Goal: Task Accomplishment & Management: Use online tool/utility

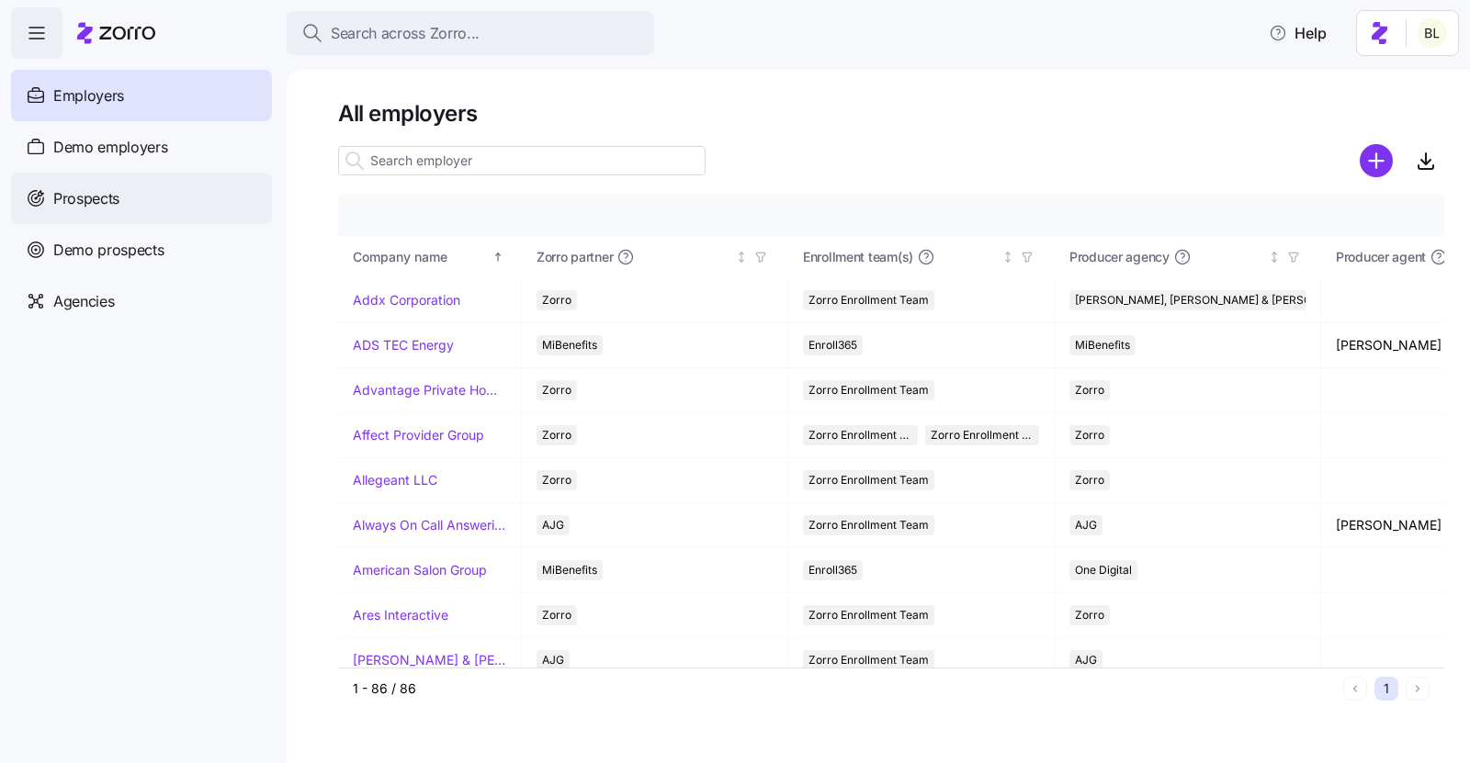
click at [134, 185] on div "Prospects" at bounding box center [141, 198] width 261 height 51
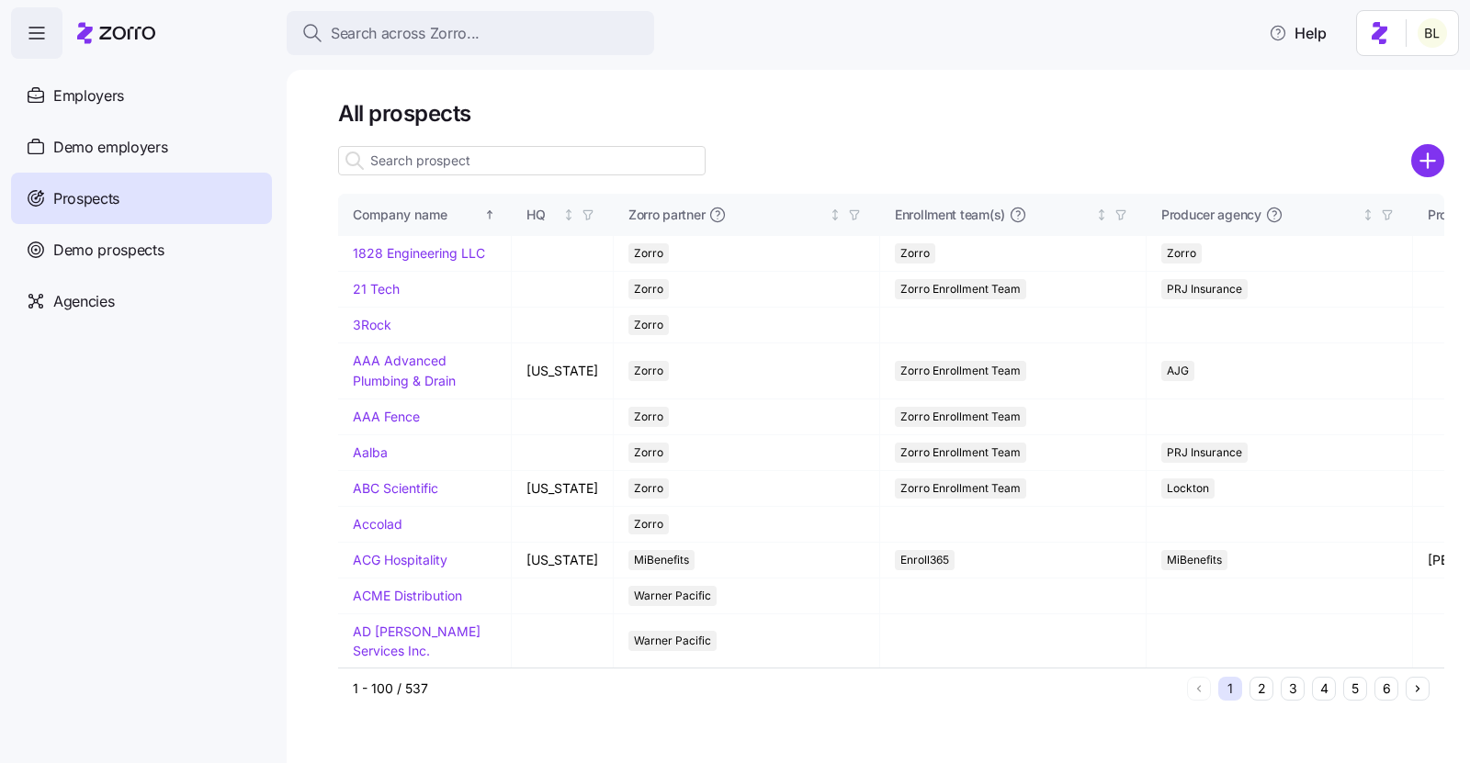
click at [572, 172] on input at bounding box center [522, 160] width 368 height 29
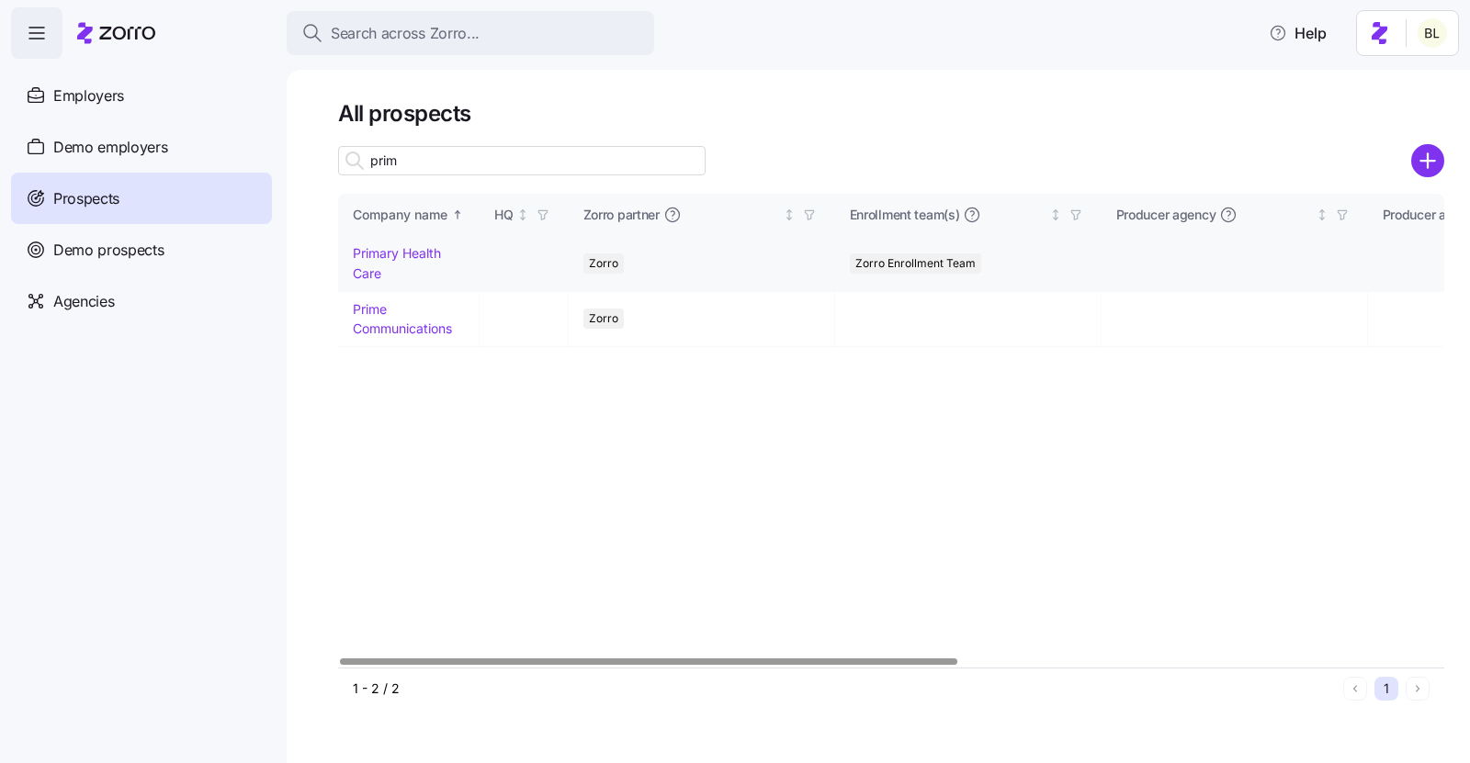
type input "prim"
click at [390, 258] on link "Primary Health Care" at bounding box center [397, 263] width 88 height 36
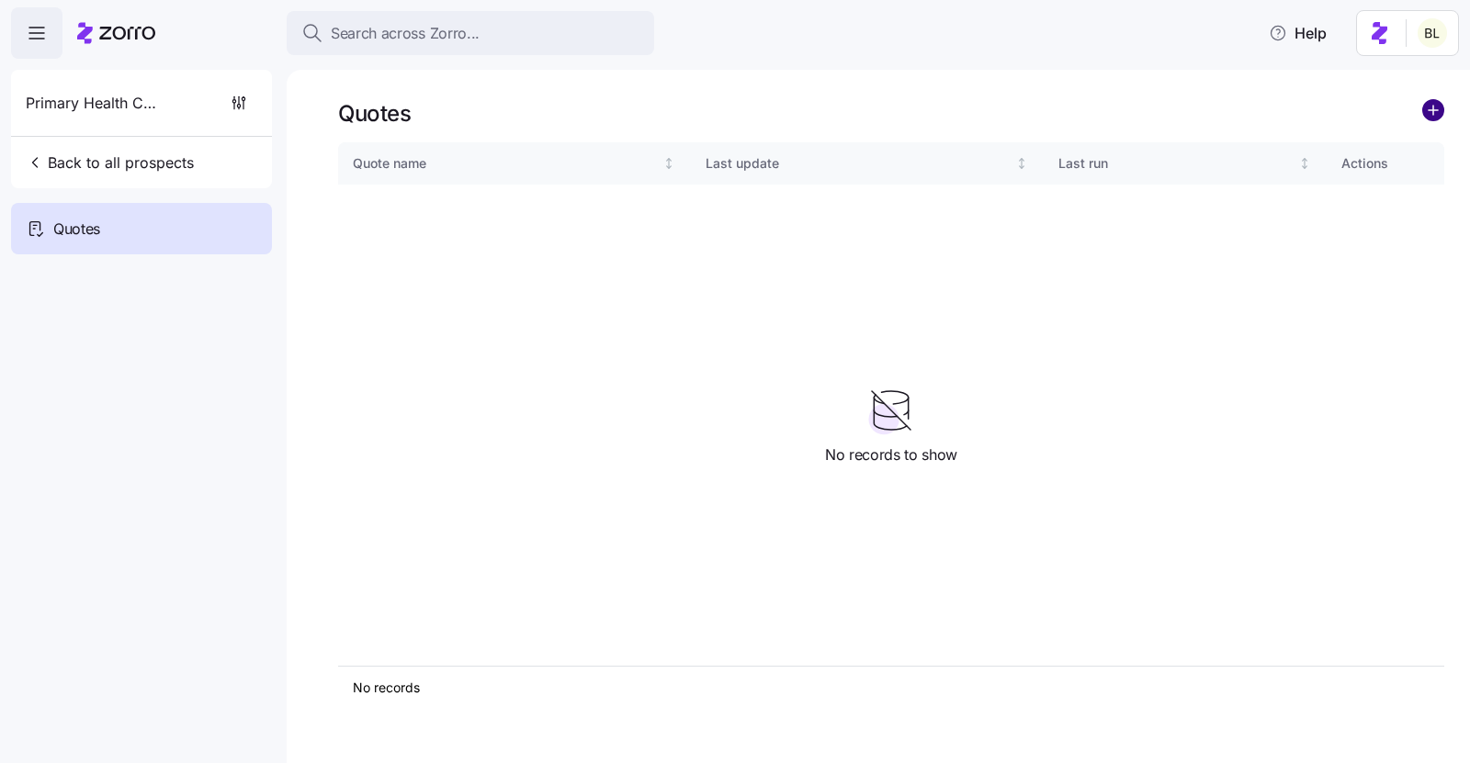
click at [1424, 116] on circle "add icon" at bounding box center [1433, 110] width 20 height 20
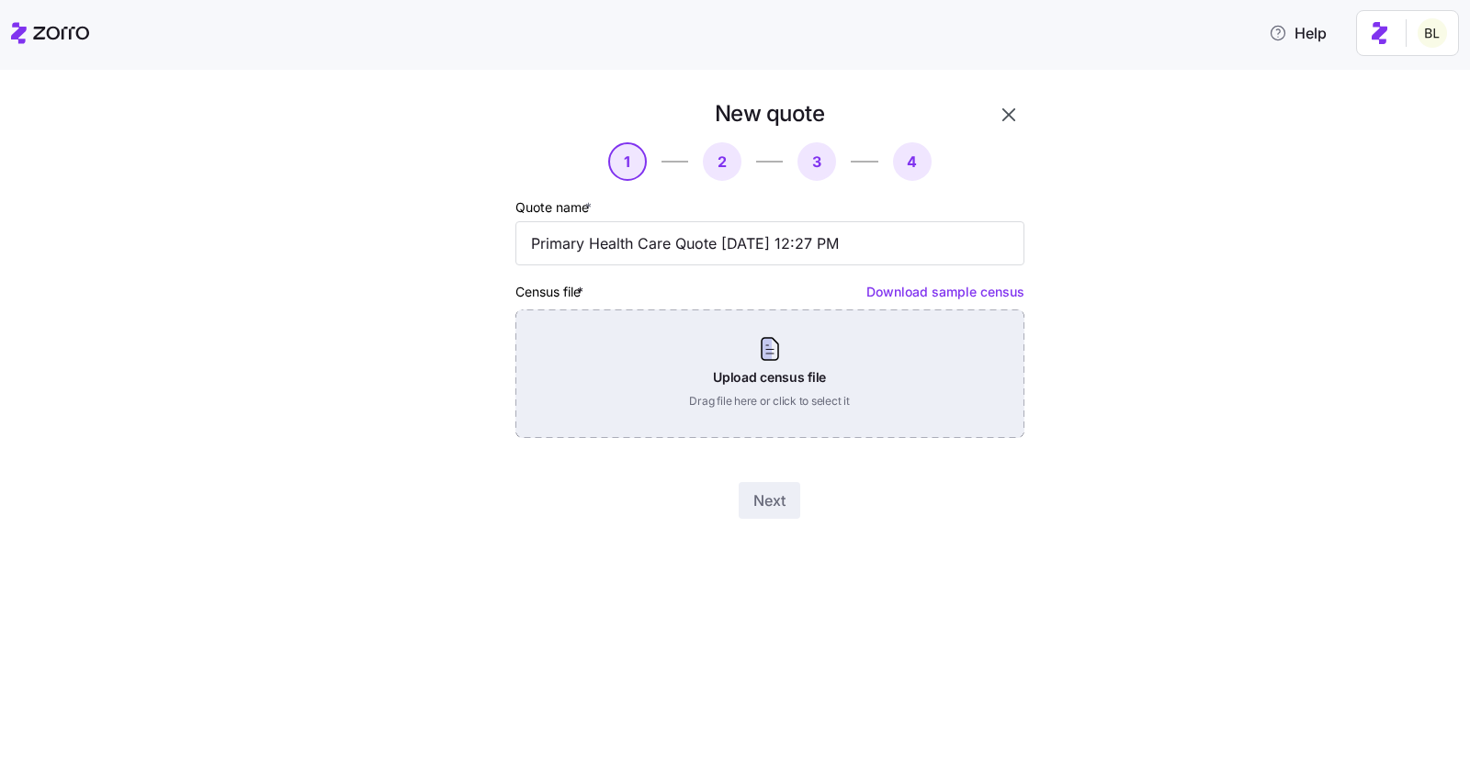
click at [820, 345] on div "Upload census file Drag file here or click to select it" at bounding box center [769, 374] width 509 height 129
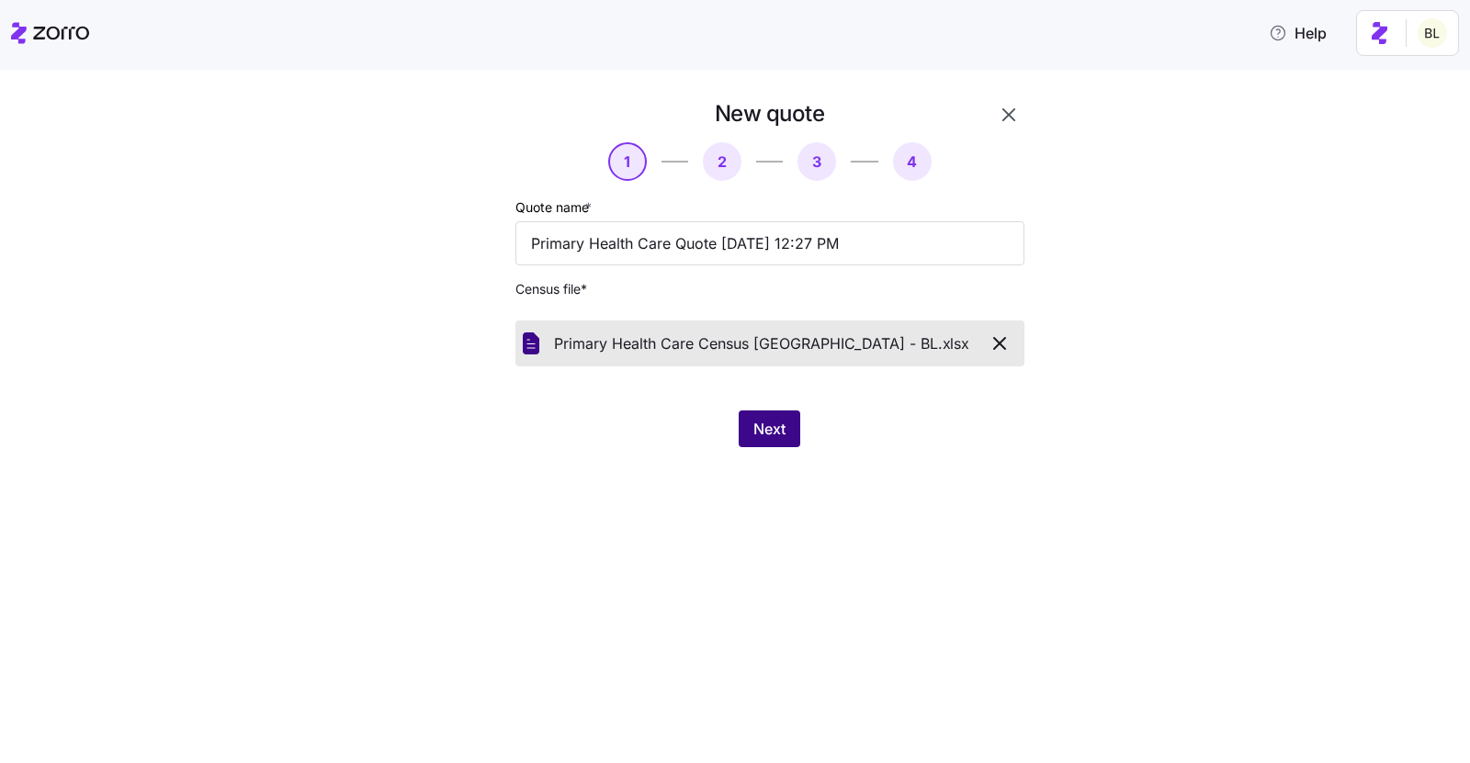
click at [759, 423] on span "Next" at bounding box center [769, 429] width 32 height 22
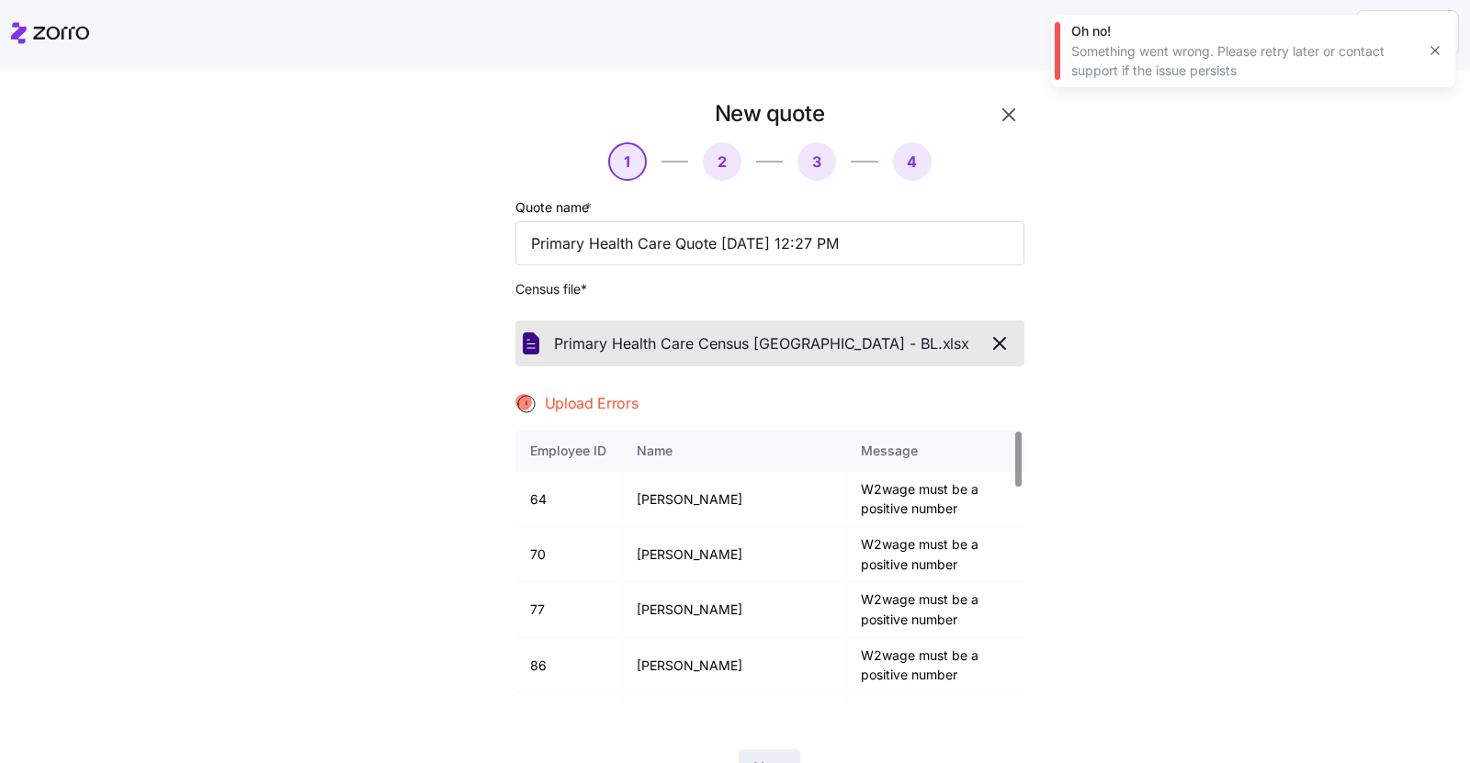
scroll to position [89, 0]
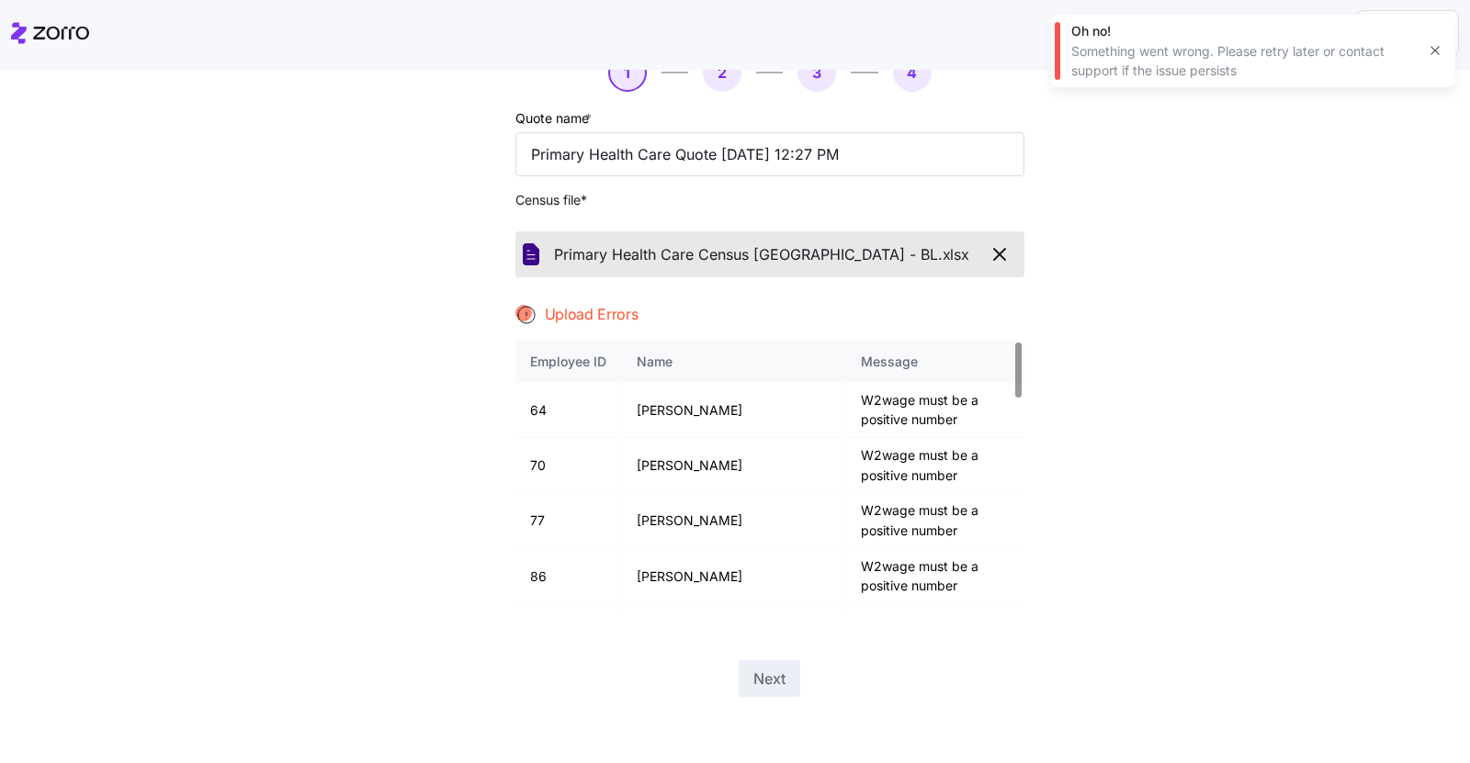
click at [1440, 53] on icon "button" at bounding box center [1435, 50] width 15 height 15
click at [1009, 243] on button "button" at bounding box center [1000, 254] width 34 height 31
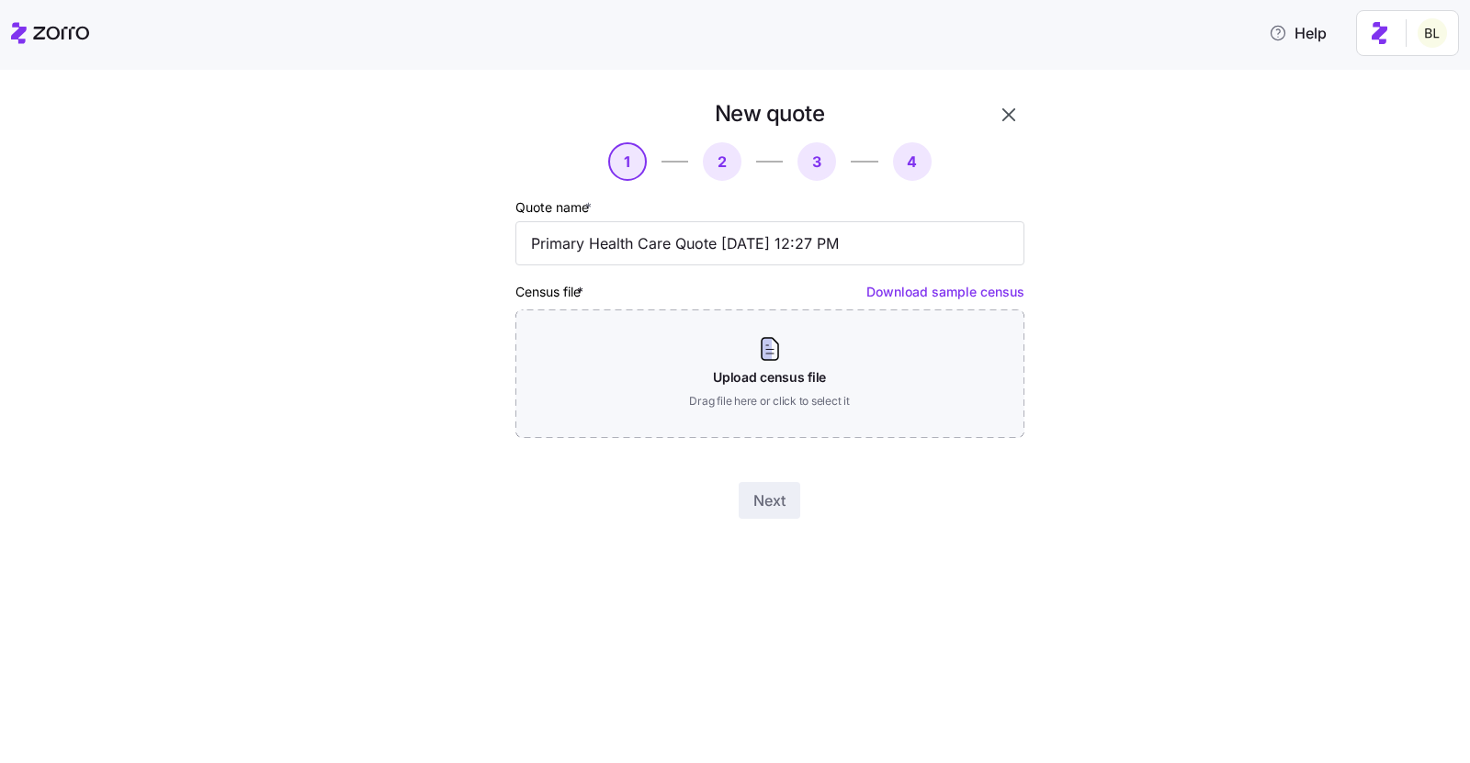
scroll to position [0, 0]
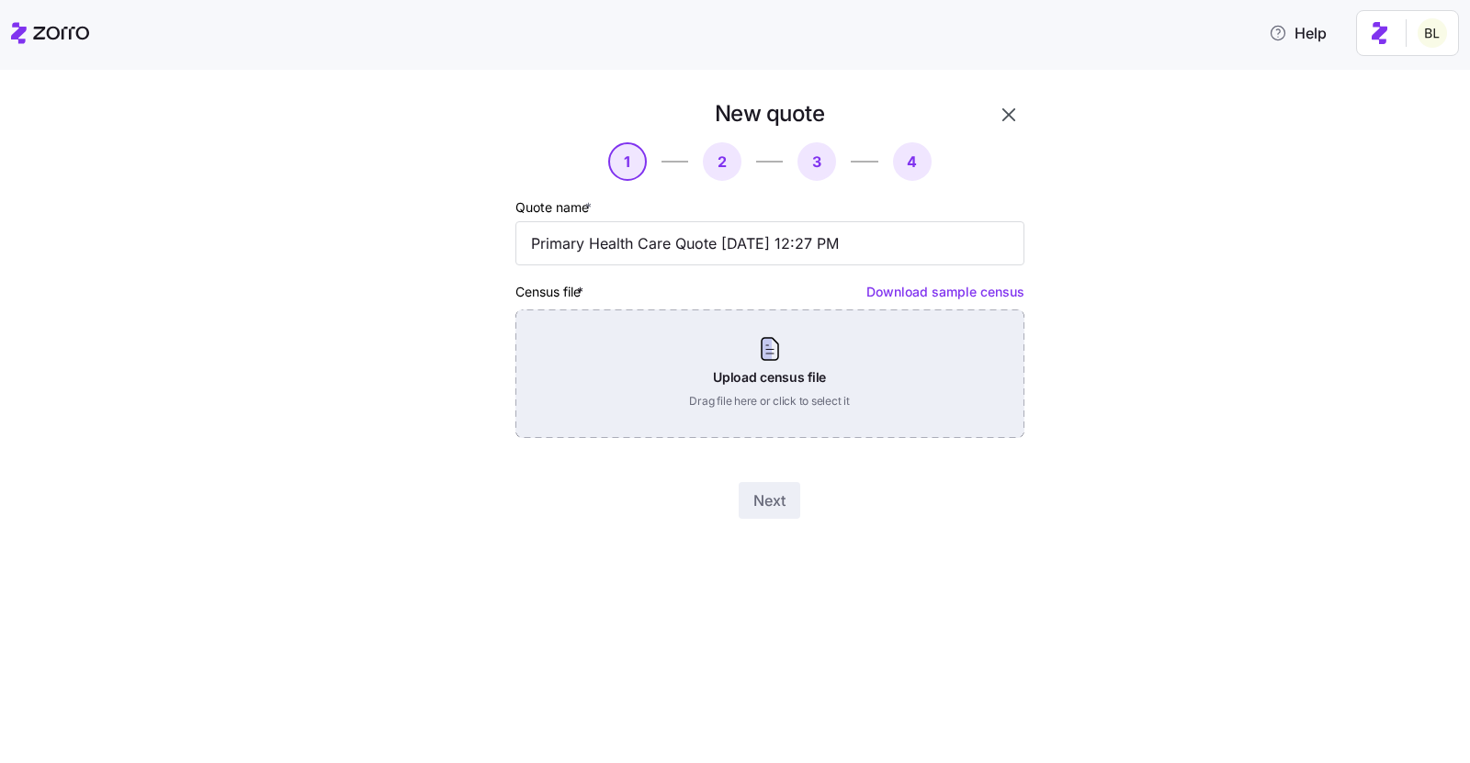
click at [884, 383] on div "Upload census file Drag file here or click to select it" at bounding box center [769, 374] width 509 height 129
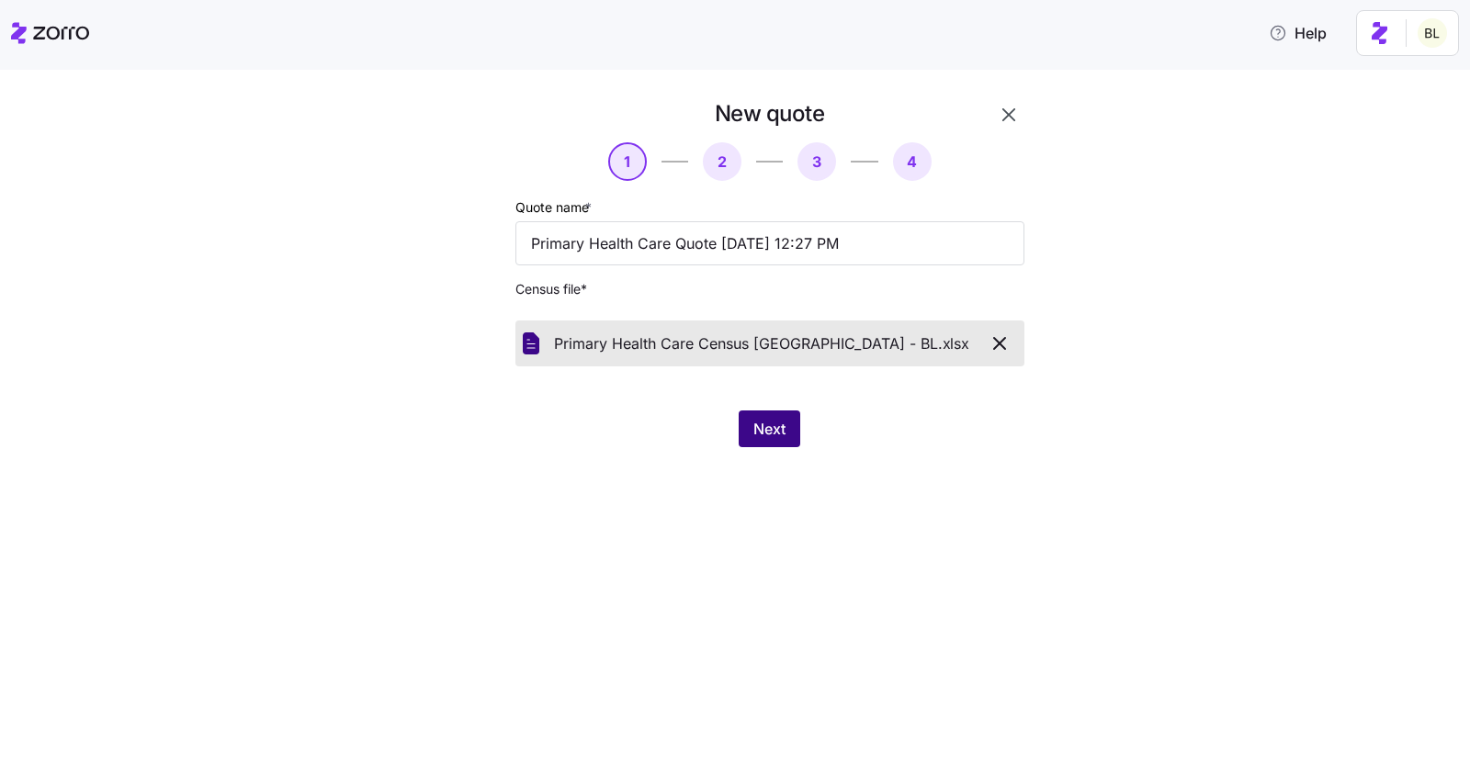
click at [775, 421] on span "Next" at bounding box center [769, 429] width 32 height 22
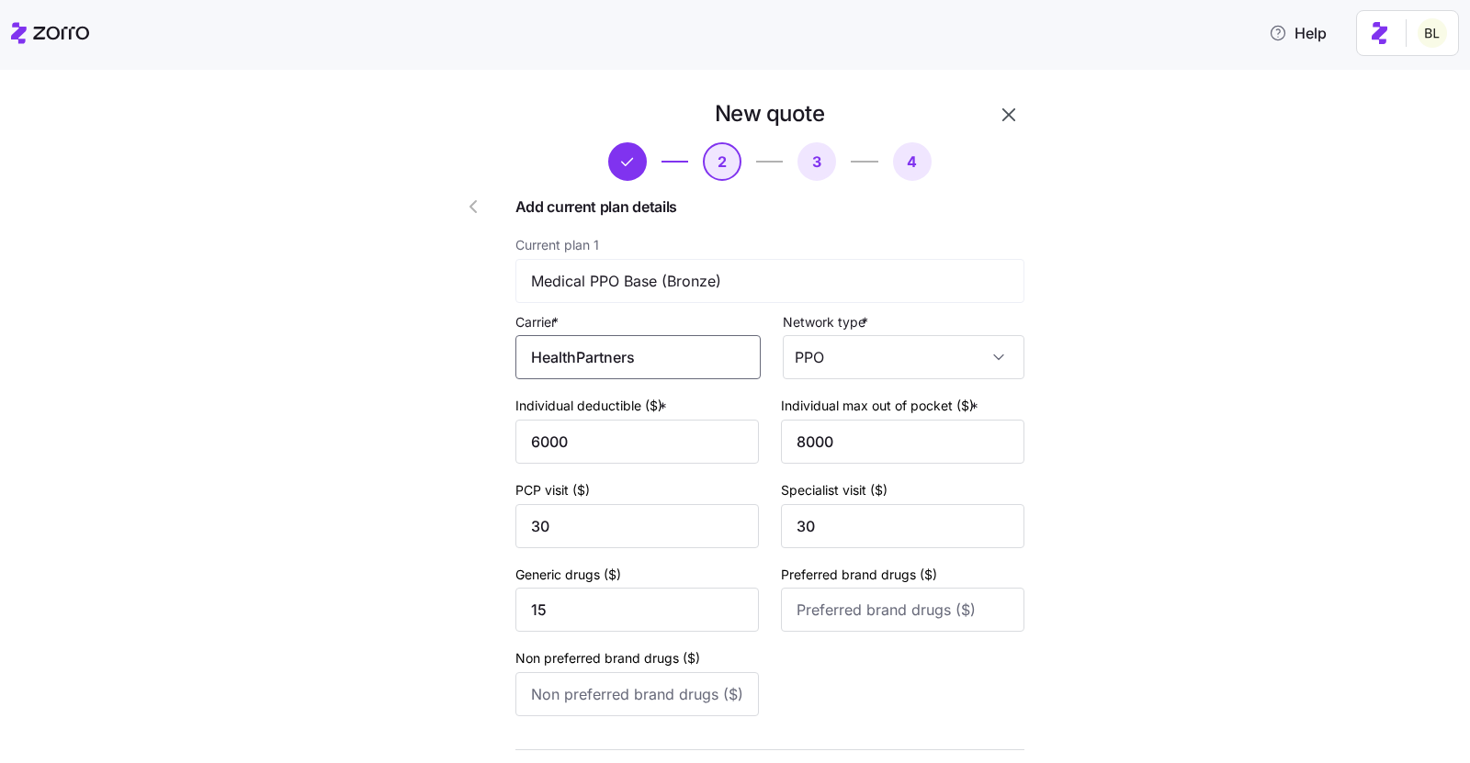
click at [655, 360] on input "HealthPartners" at bounding box center [637, 357] width 245 height 44
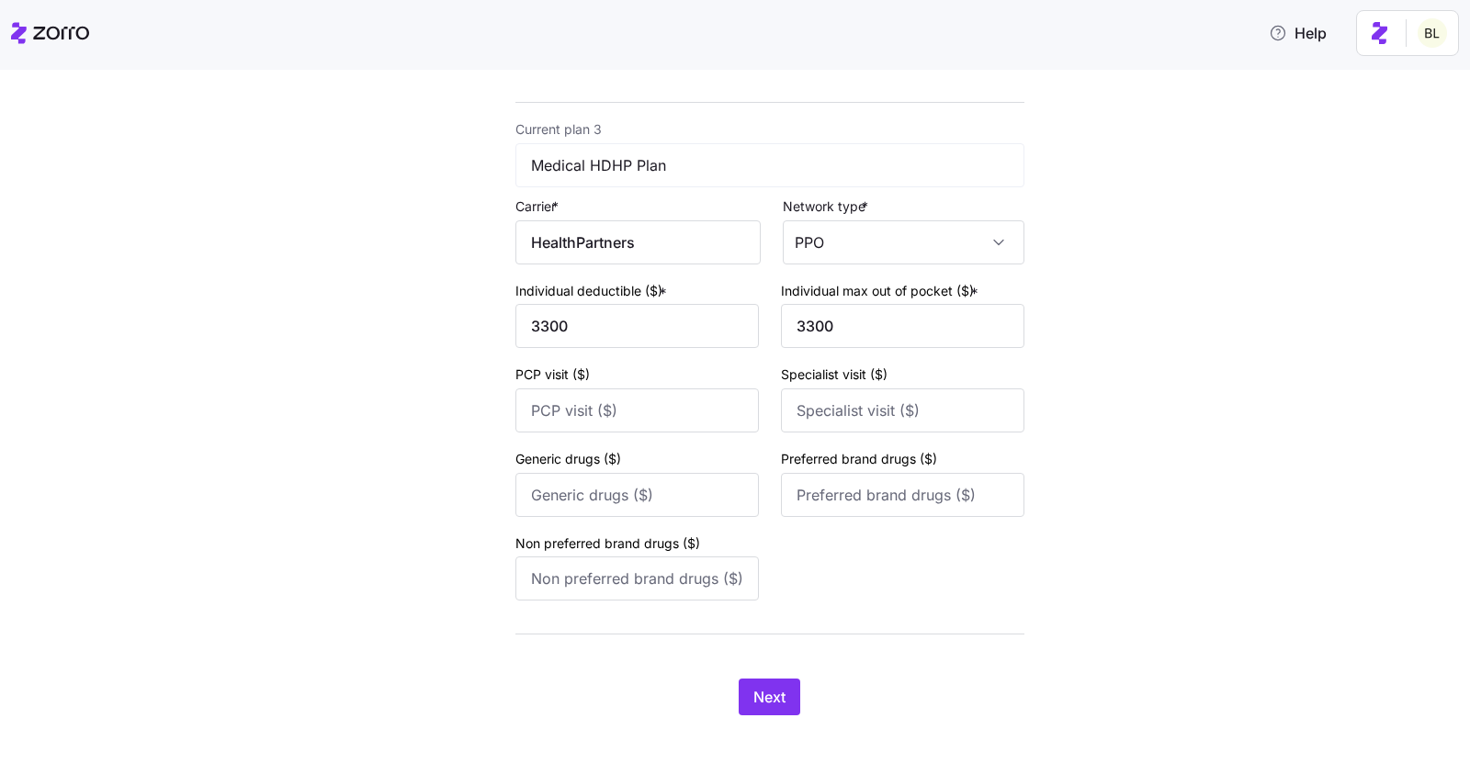
scroll to position [1200, 0]
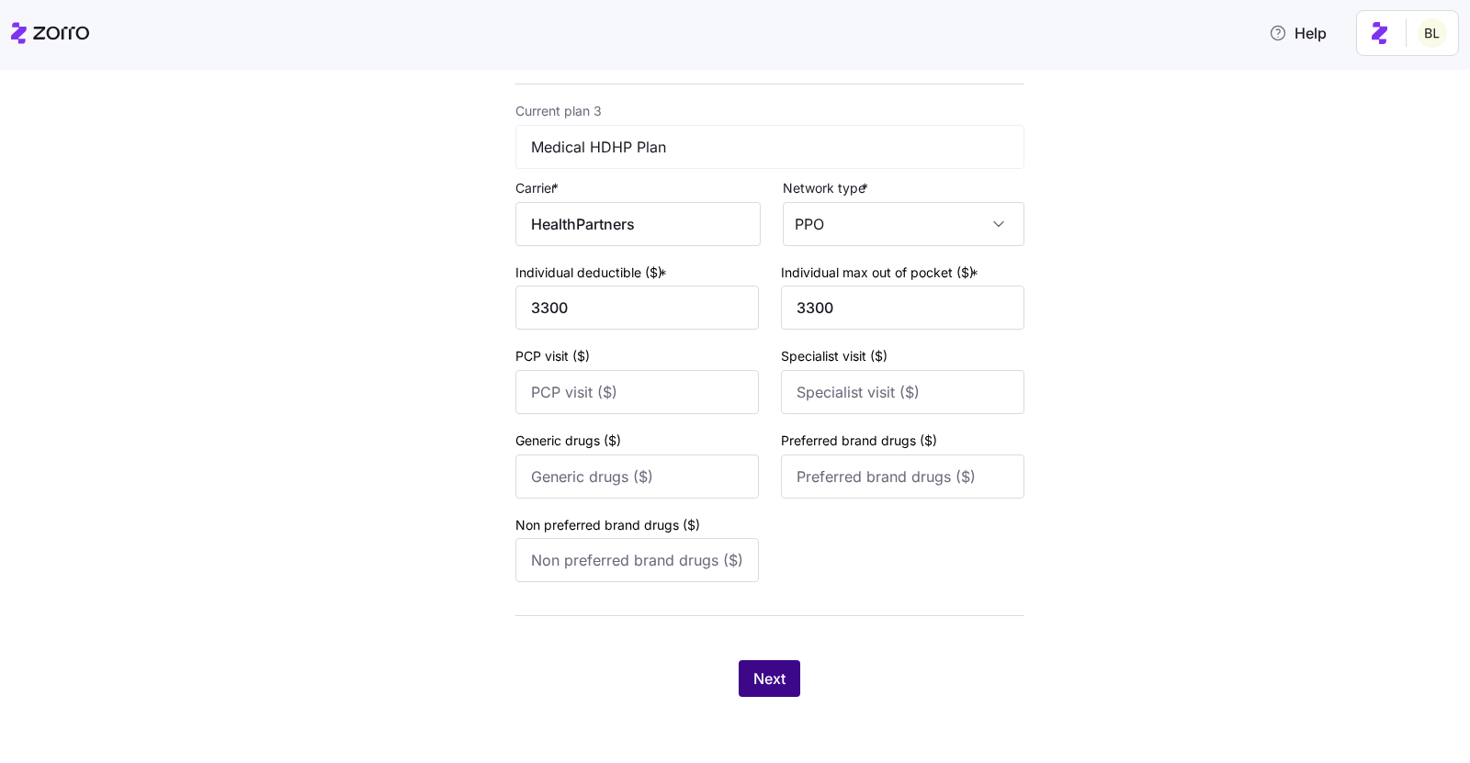
click at [766, 666] on button "Next" at bounding box center [770, 679] width 62 height 37
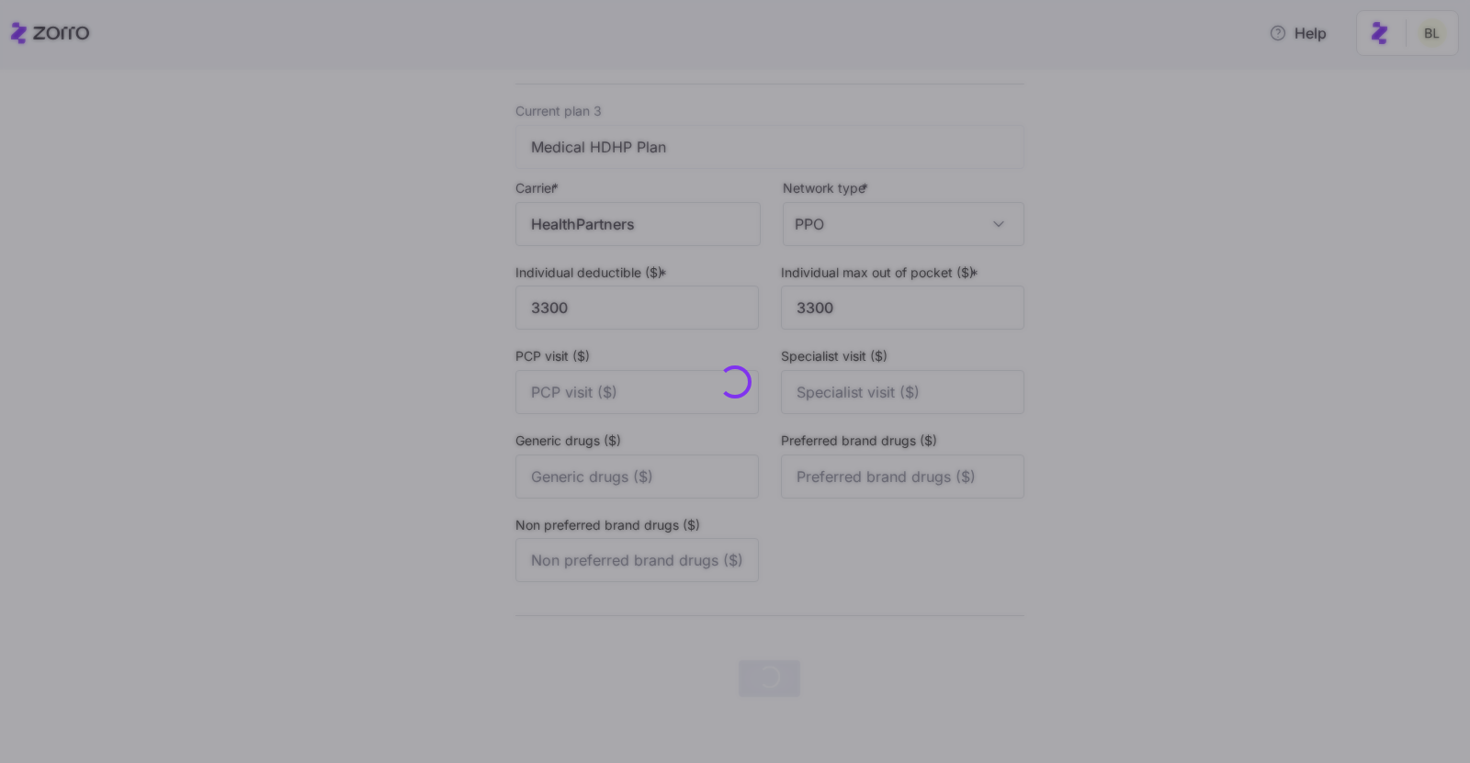
scroll to position [0, 0]
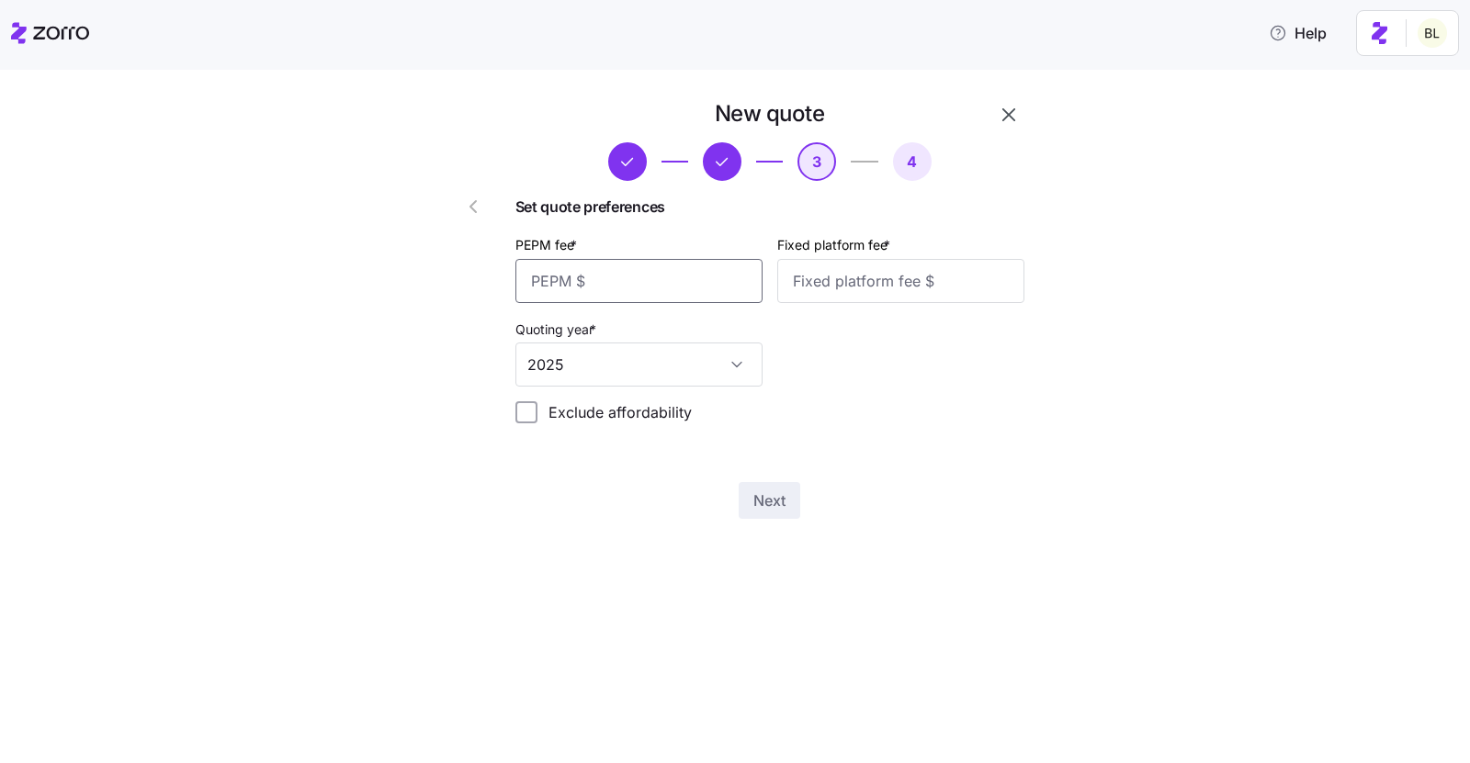
click at [646, 278] on input "PEPM fee *" at bounding box center [638, 281] width 247 height 44
type input "50"
type input "100"
click at [778, 499] on span "Next" at bounding box center [769, 501] width 32 height 22
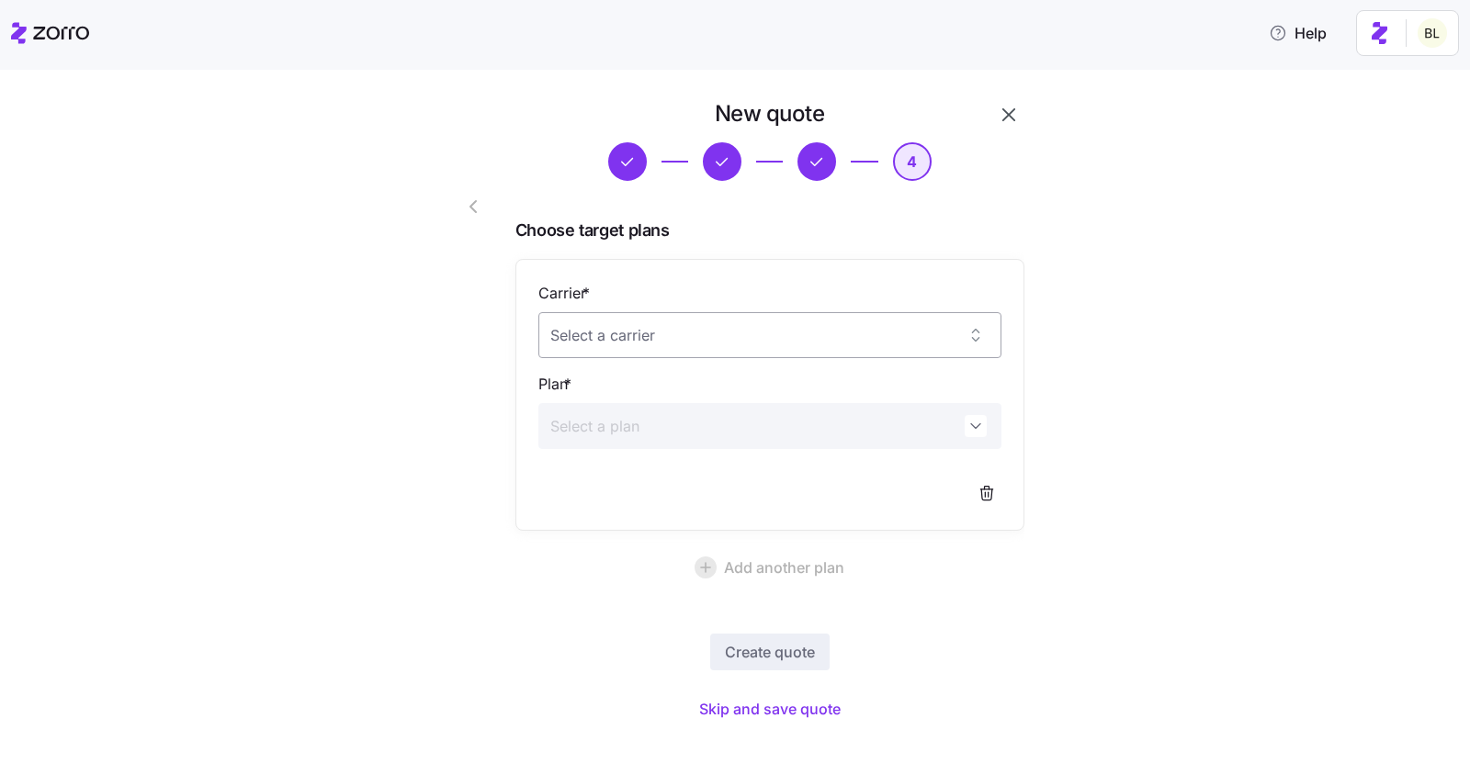
click at [763, 330] on input "Carrier *" at bounding box center [769, 335] width 463 height 46
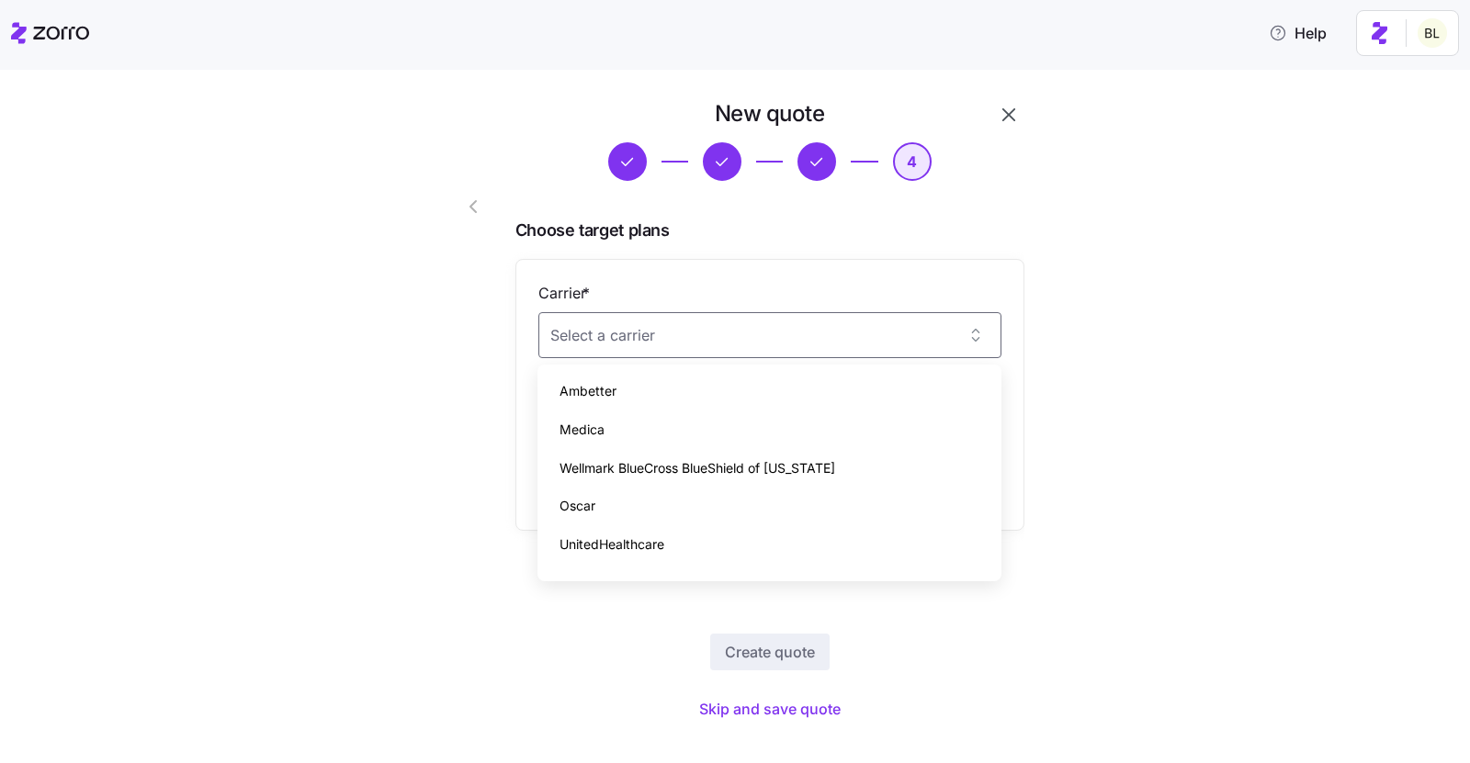
click at [864, 235] on span "Choose target plans" at bounding box center [769, 231] width 509 height 27
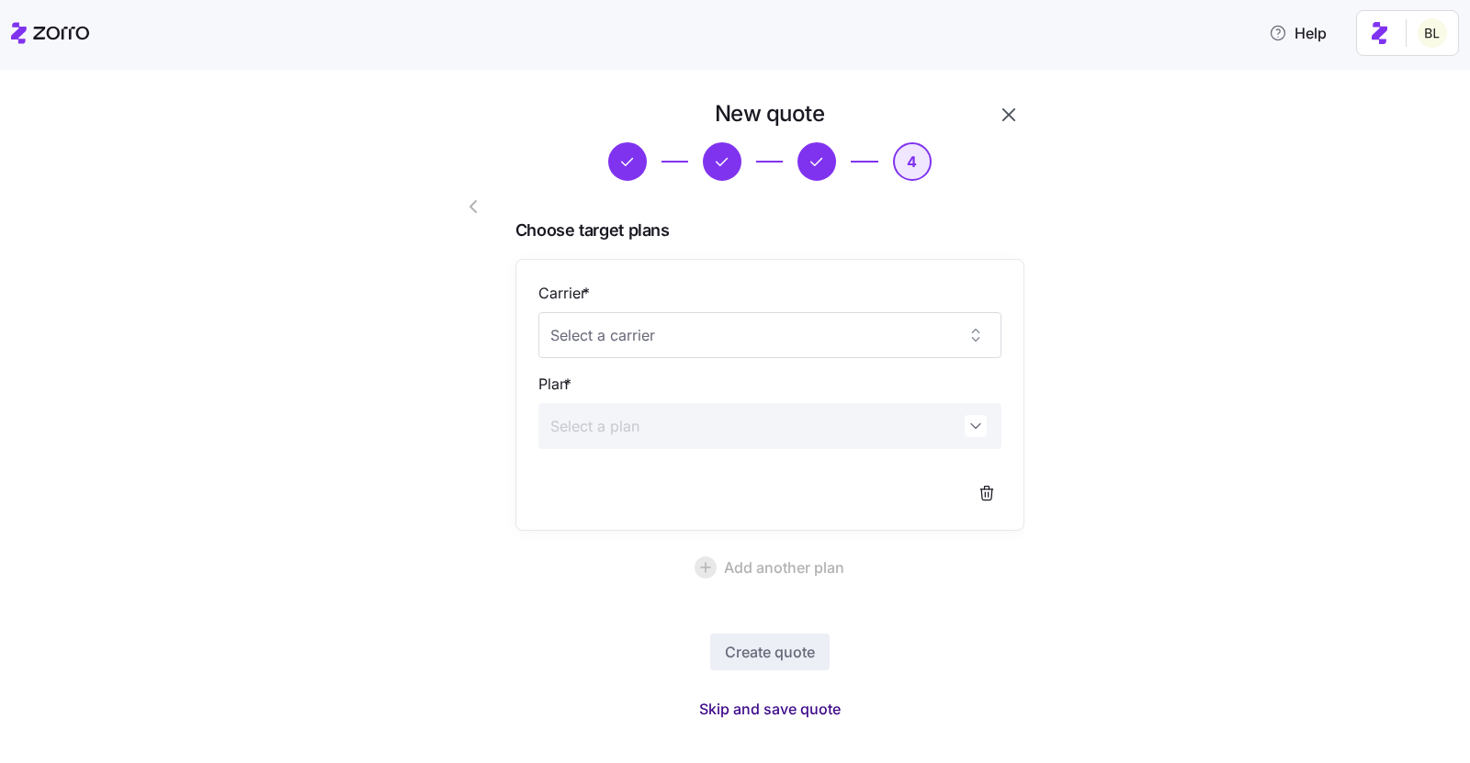
click at [779, 696] on button "Skip and save quote" at bounding box center [769, 709] width 171 height 33
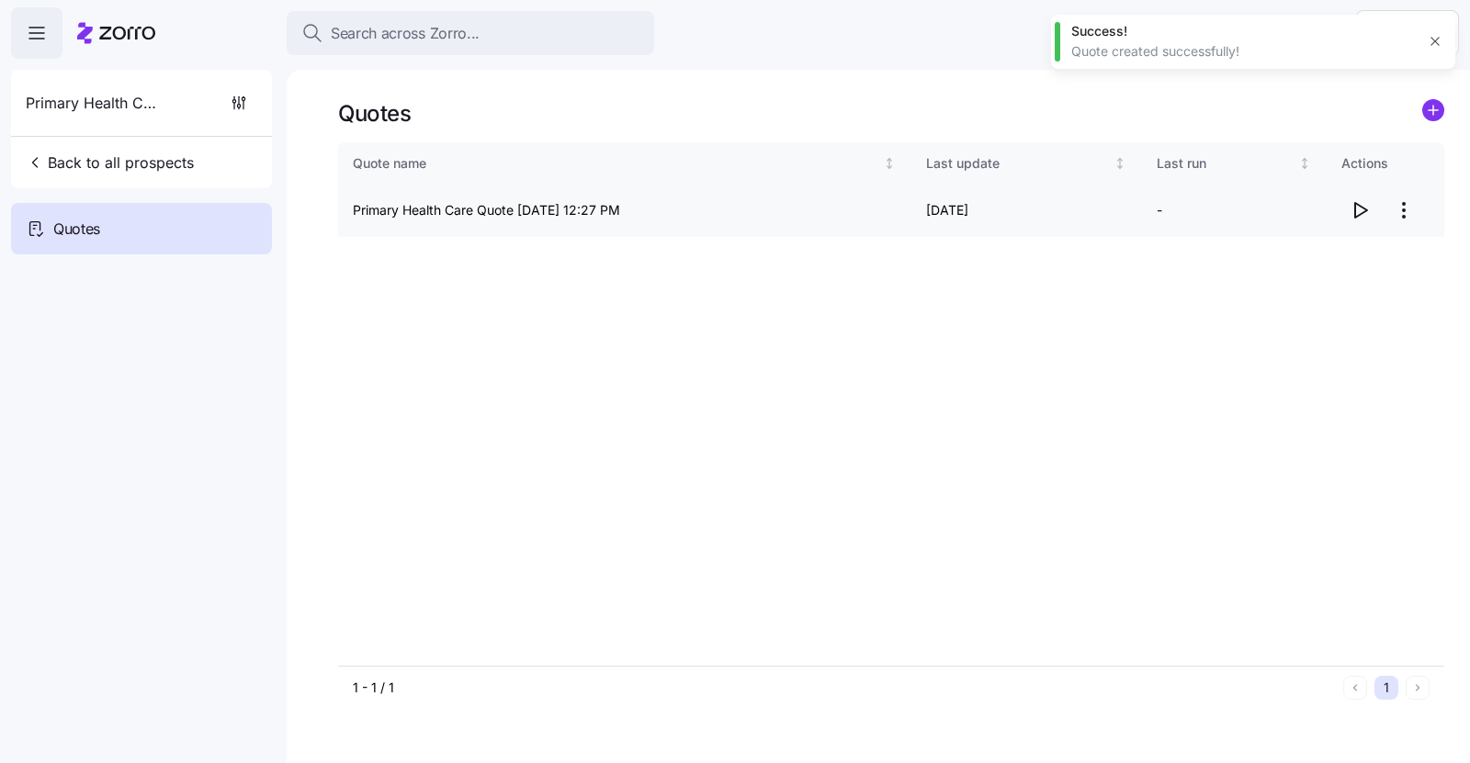
click at [1360, 208] on icon "button" at bounding box center [1360, 210] width 22 height 22
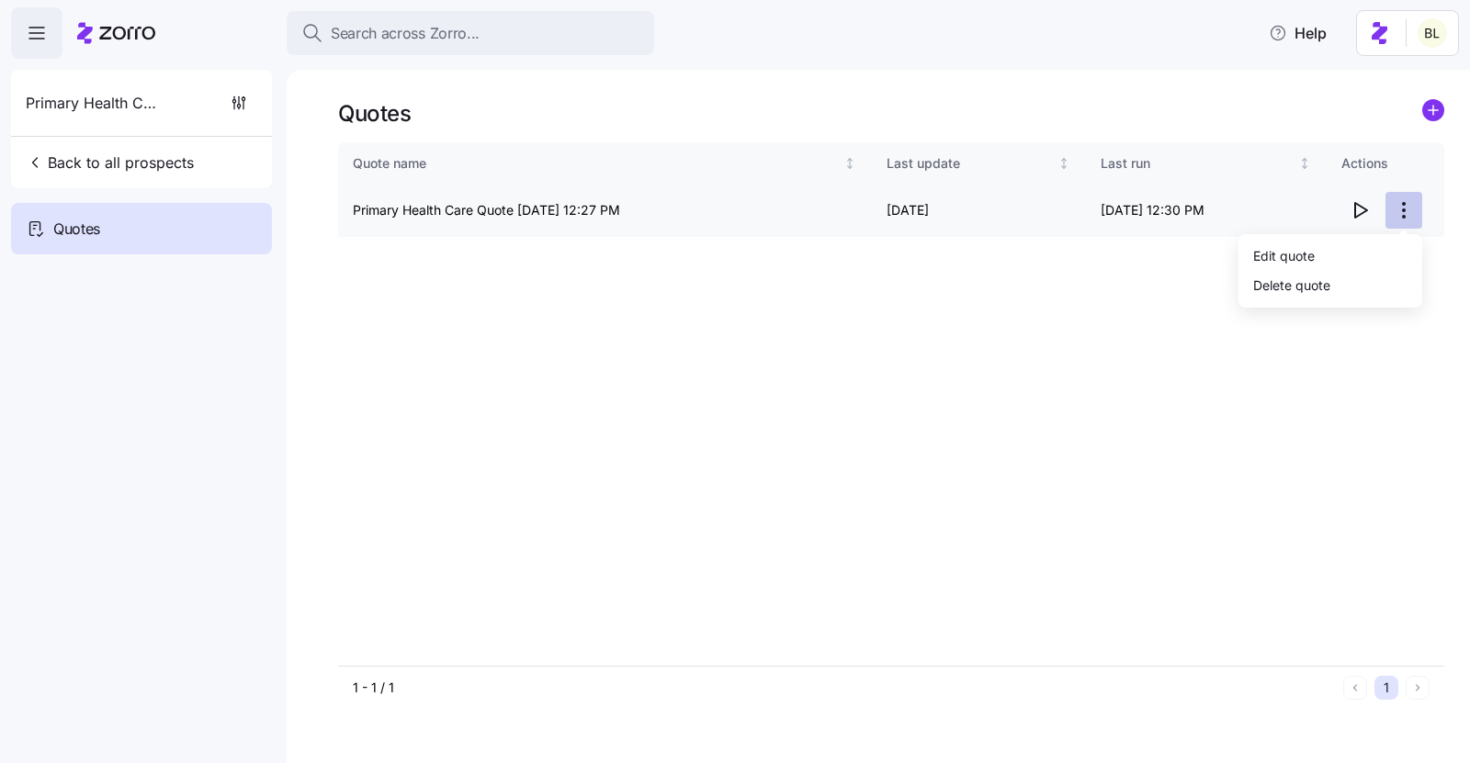
click at [1411, 209] on html "Search across Zorro... Help Primary Health Care Back to all prospects Quotes Qu…" at bounding box center [735, 376] width 1470 height 752
click at [1392, 245] on div "Edit quote" at bounding box center [1330, 255] width 169 height 29
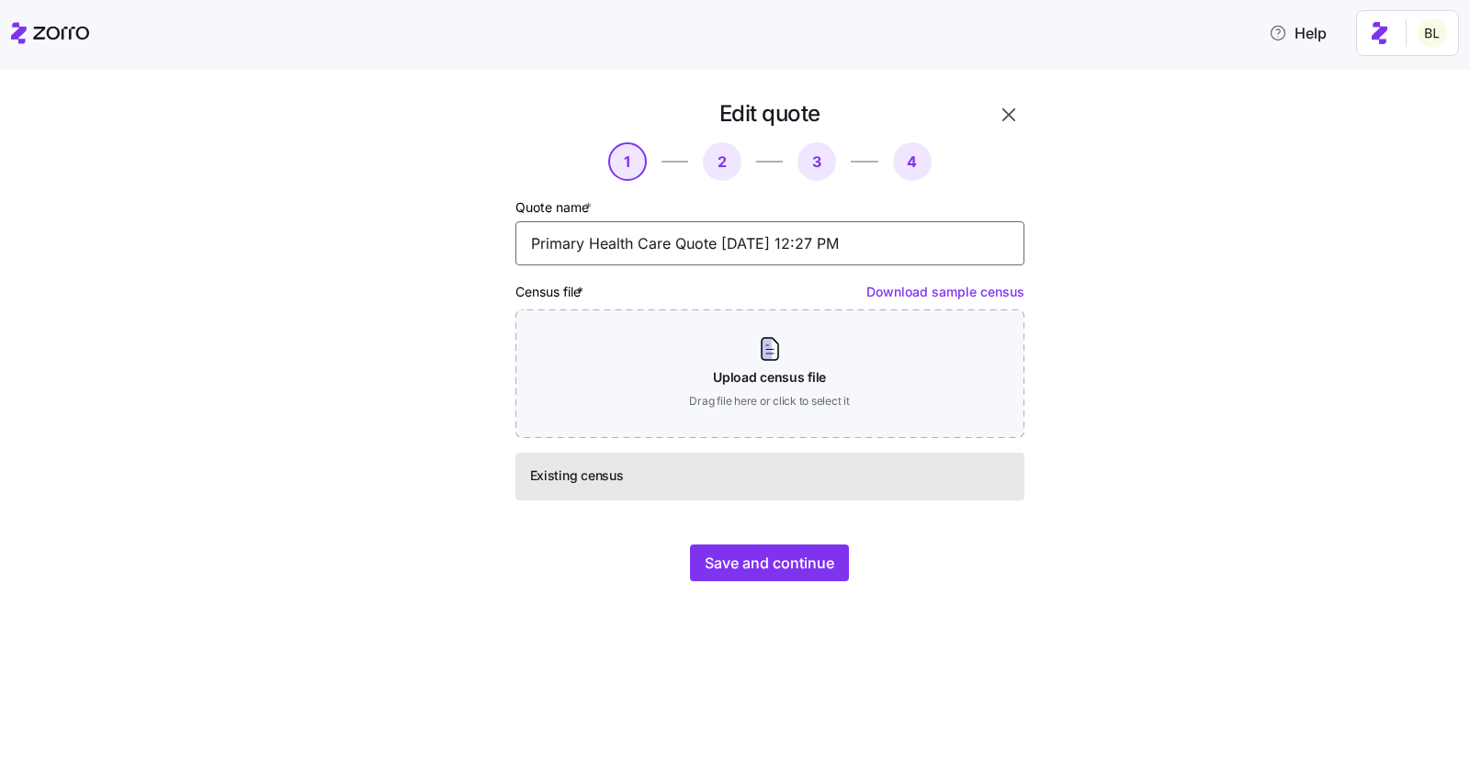
click at [718, 244] on input "Primary Health Care Quote 08/18/2025 12:27 PM" at bounding box center [769, 243] width 509 height 44
type input "Primary Health Care Quote - Current Rates 08/18/2025 12:27 PM"
click at [746, 567] on span "Save and continue" at bounding box center [770, 563] width 130 height 22
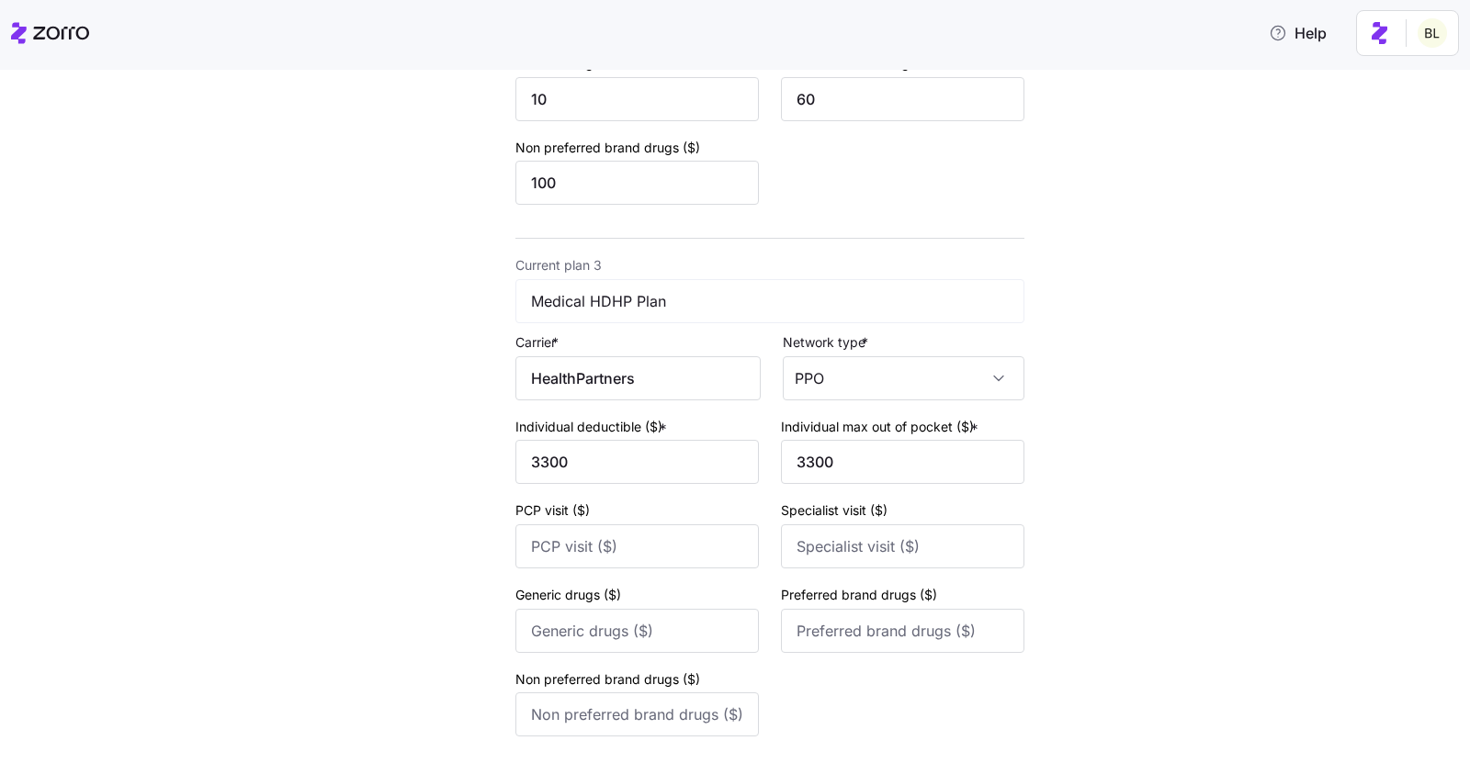
scroll to position [1200, 0]
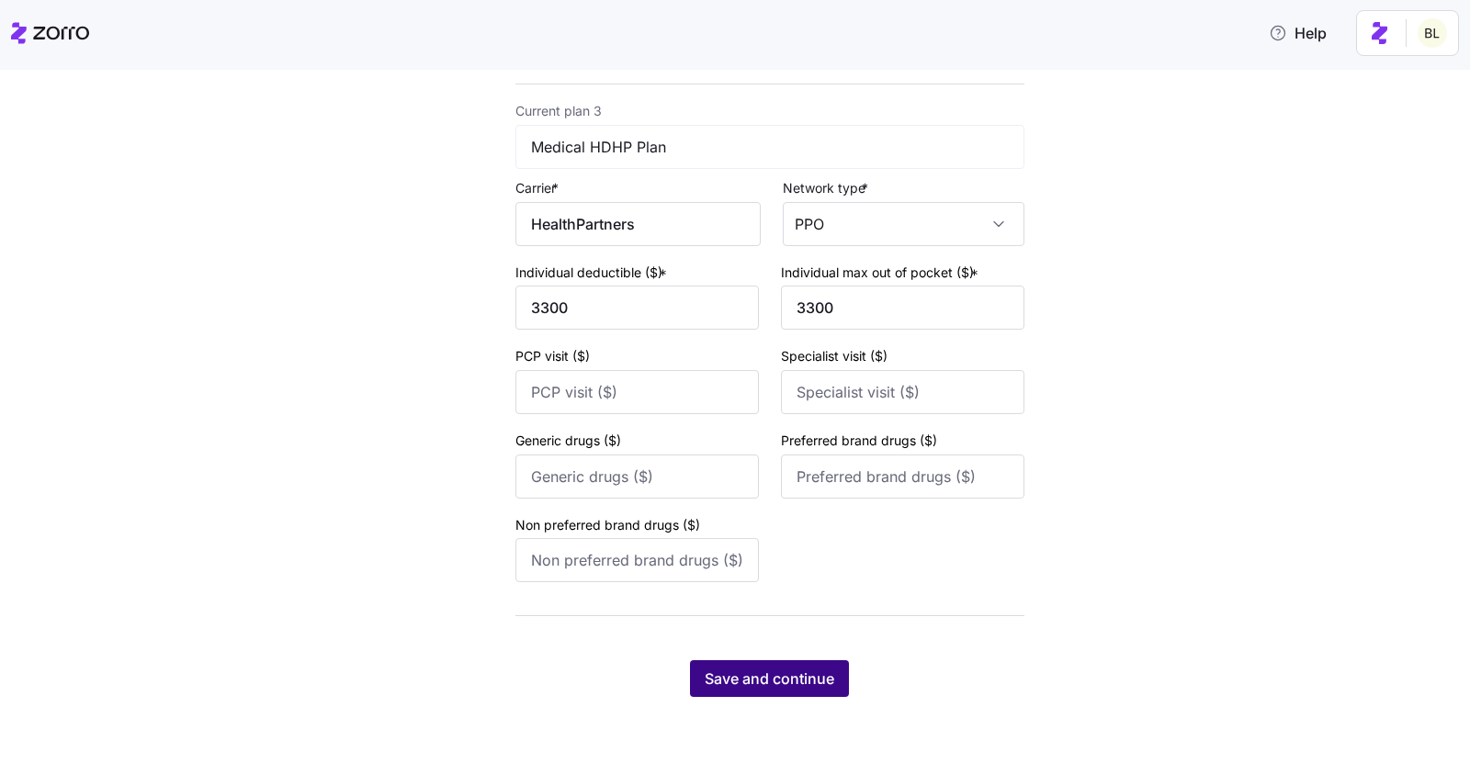
click at [825, 678] on span "Save and continue" at bounding box center [770, 679] width 130 height 22
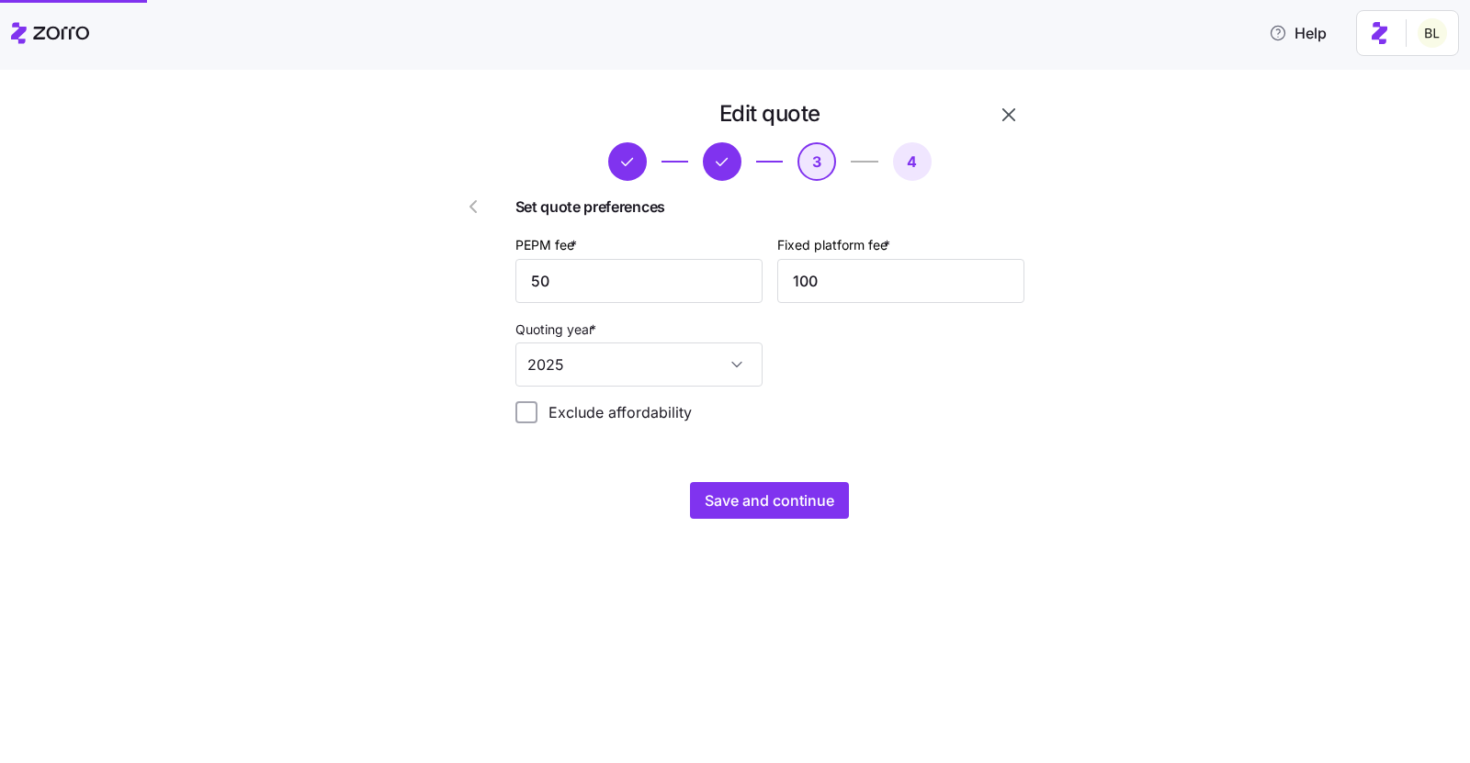
scroll to position [0, 0]
click at [797, 514] on button "Save and continue" at bounding box center [769, 500] width 159 height 37
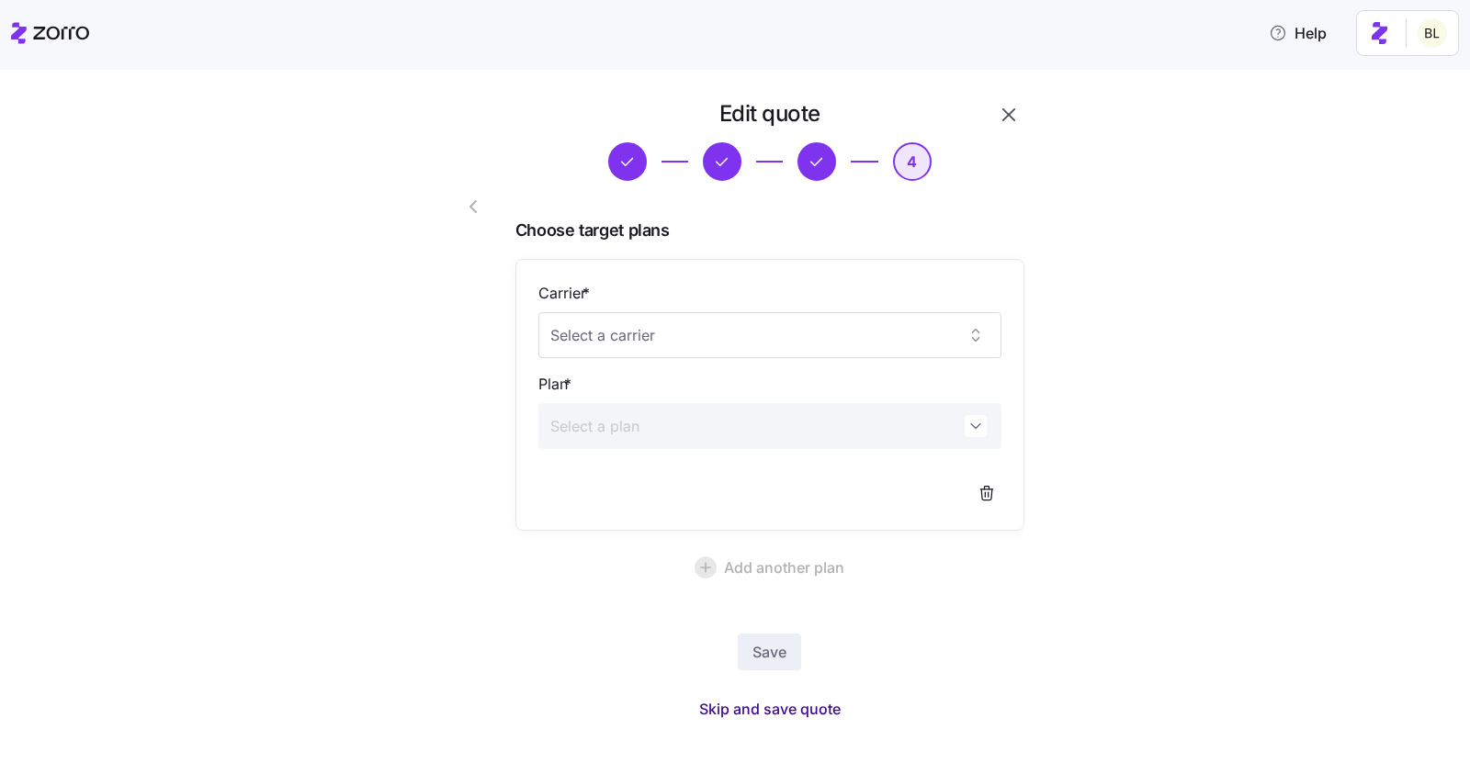
click at [812, 704] on span "Skip and save quote" at bounding box center [769, 709] width 141 height 22
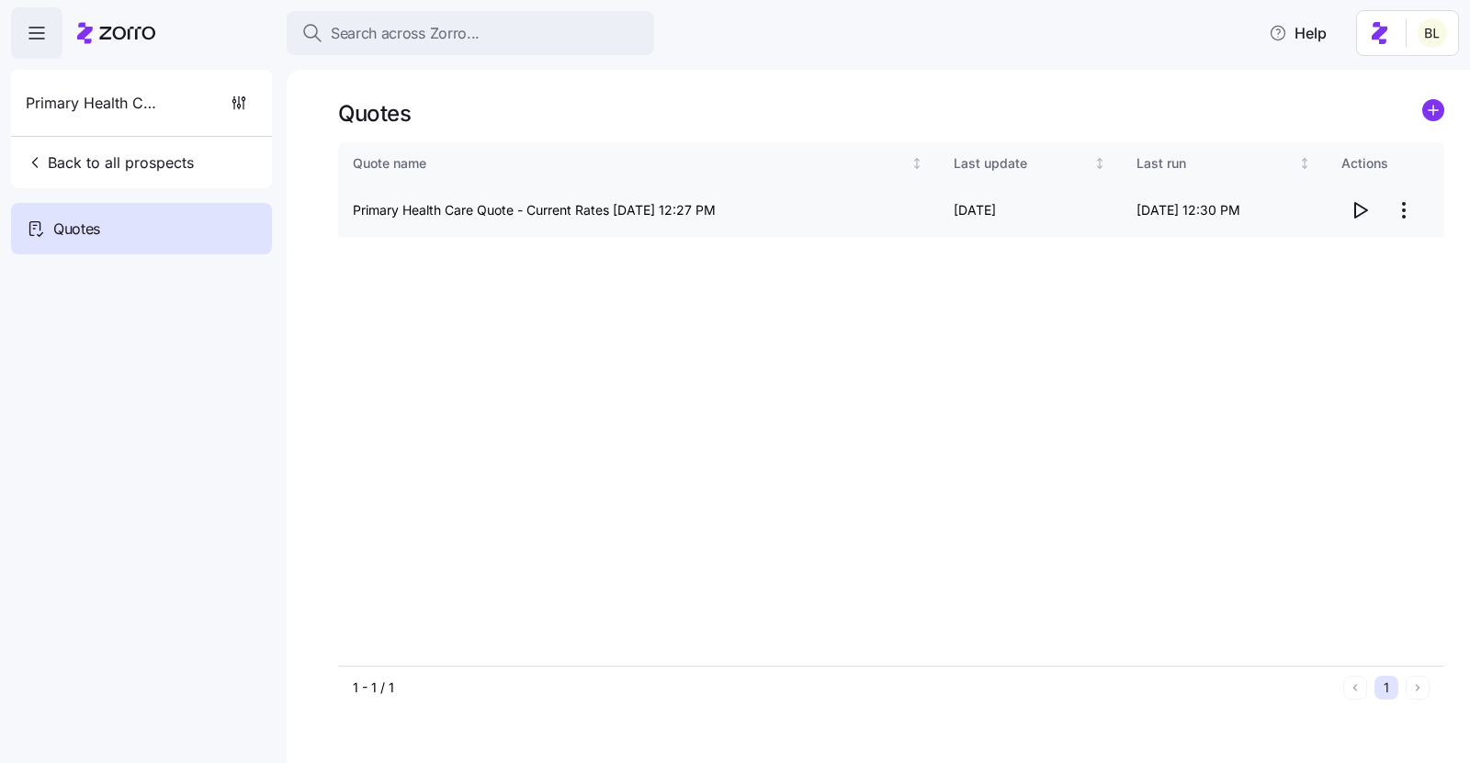
click at [1356, 209] on icon "button" at bounding box center [1360, 210] width 22 height 22
click at [1433, 110] on icon "add icon" at bounding box center [1433, 110] width 0 height 9
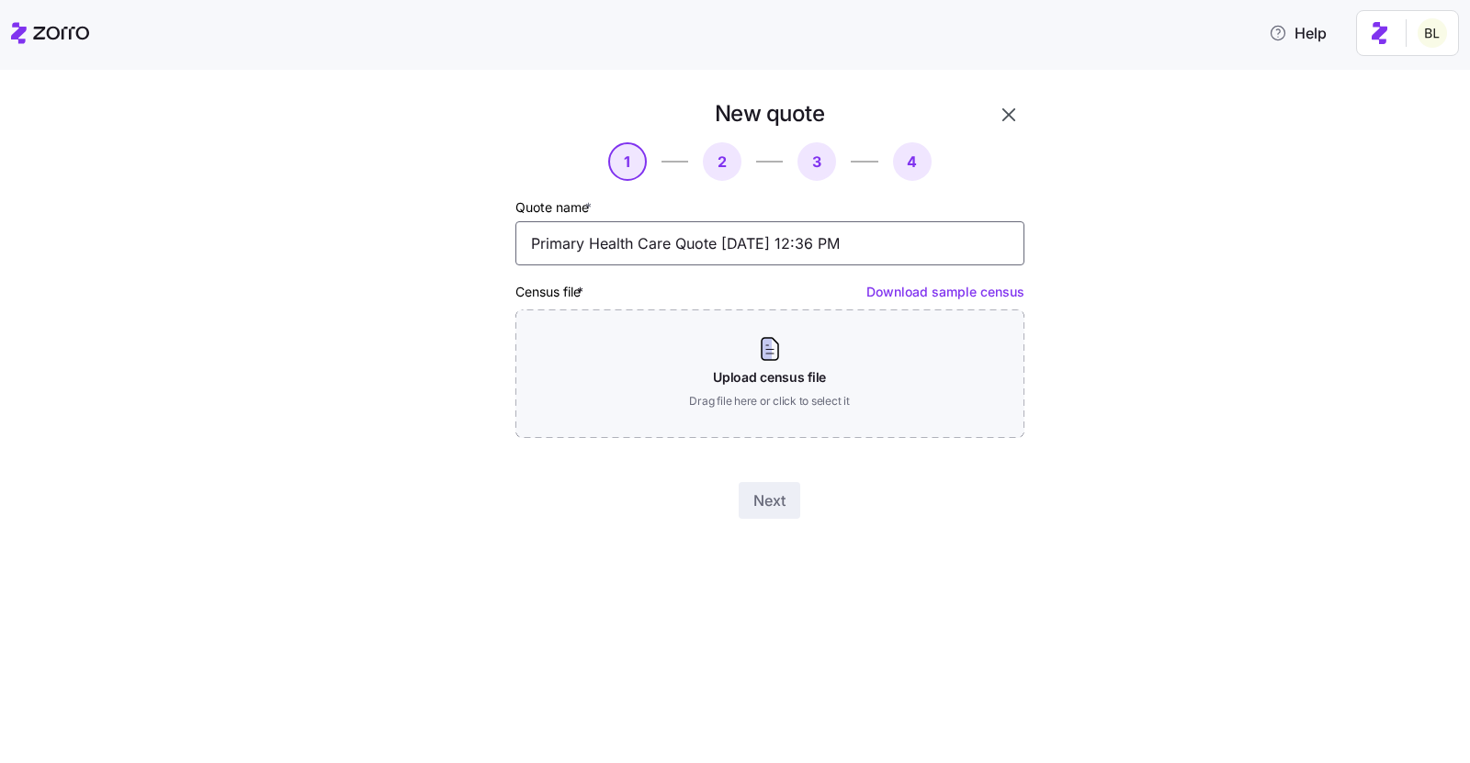
click at [713, 243] on input "Primary Health Care Quote 08/18/2025 12:36 PM" at bounding box center [769, 243] width 509 height 44
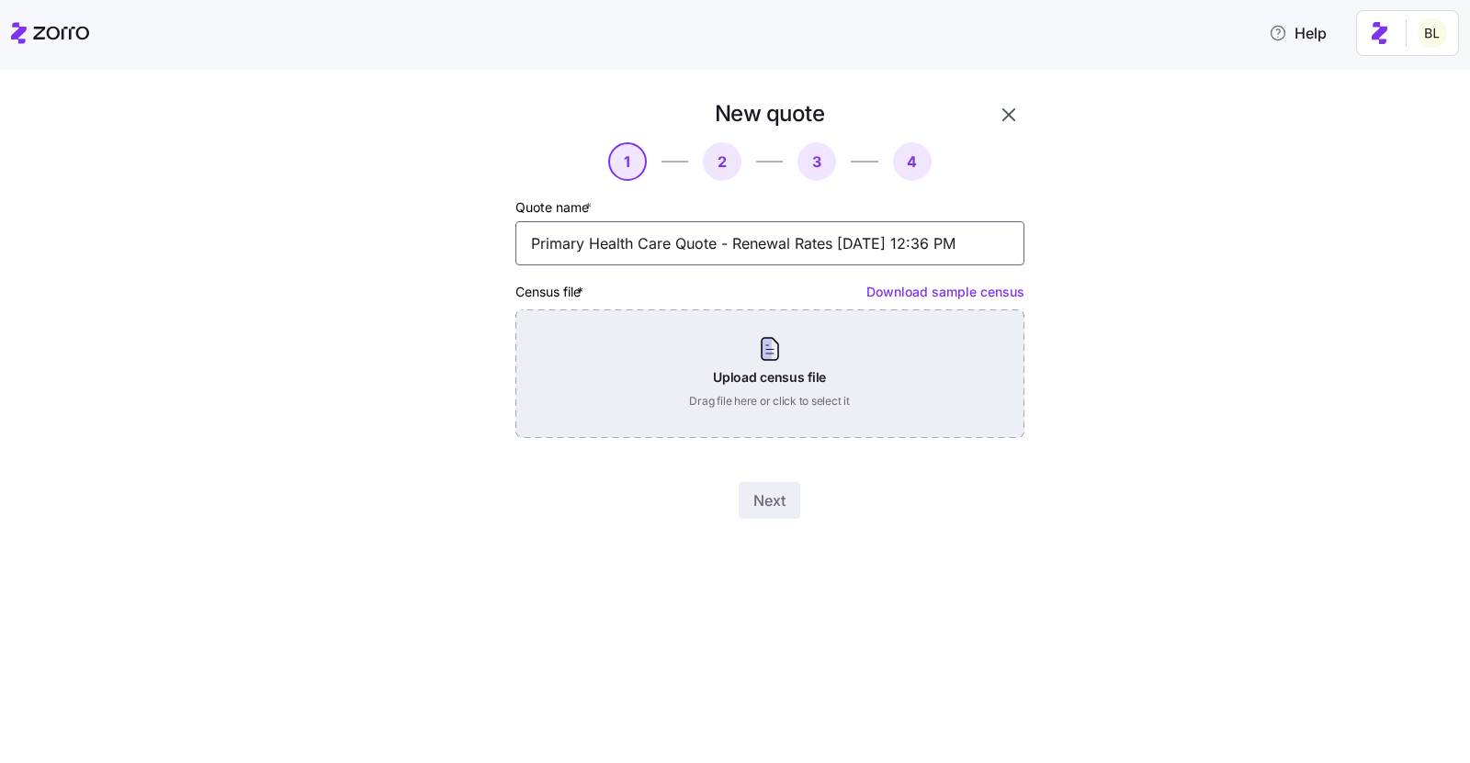
type input "Primary Health Care Quote - Renewal Rates 08/18/2025 12:36 PM"
click at [753, 375] on div "Upload census file Drag file here or click to select it" at bounding box center [769, 374] width 509 height 129
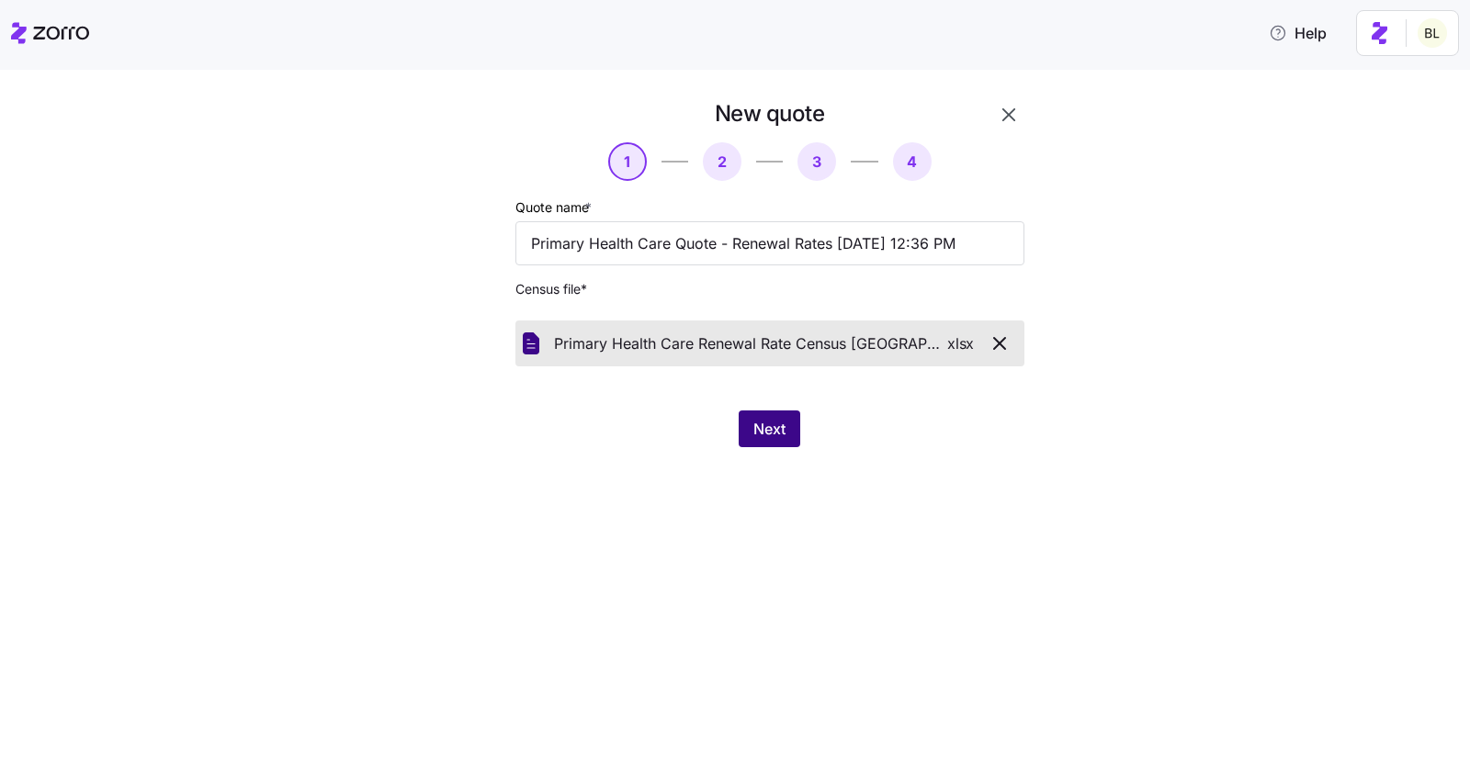
click at [765, 425] on span "Next" at bounding box center [769, 429] width 32 height 22
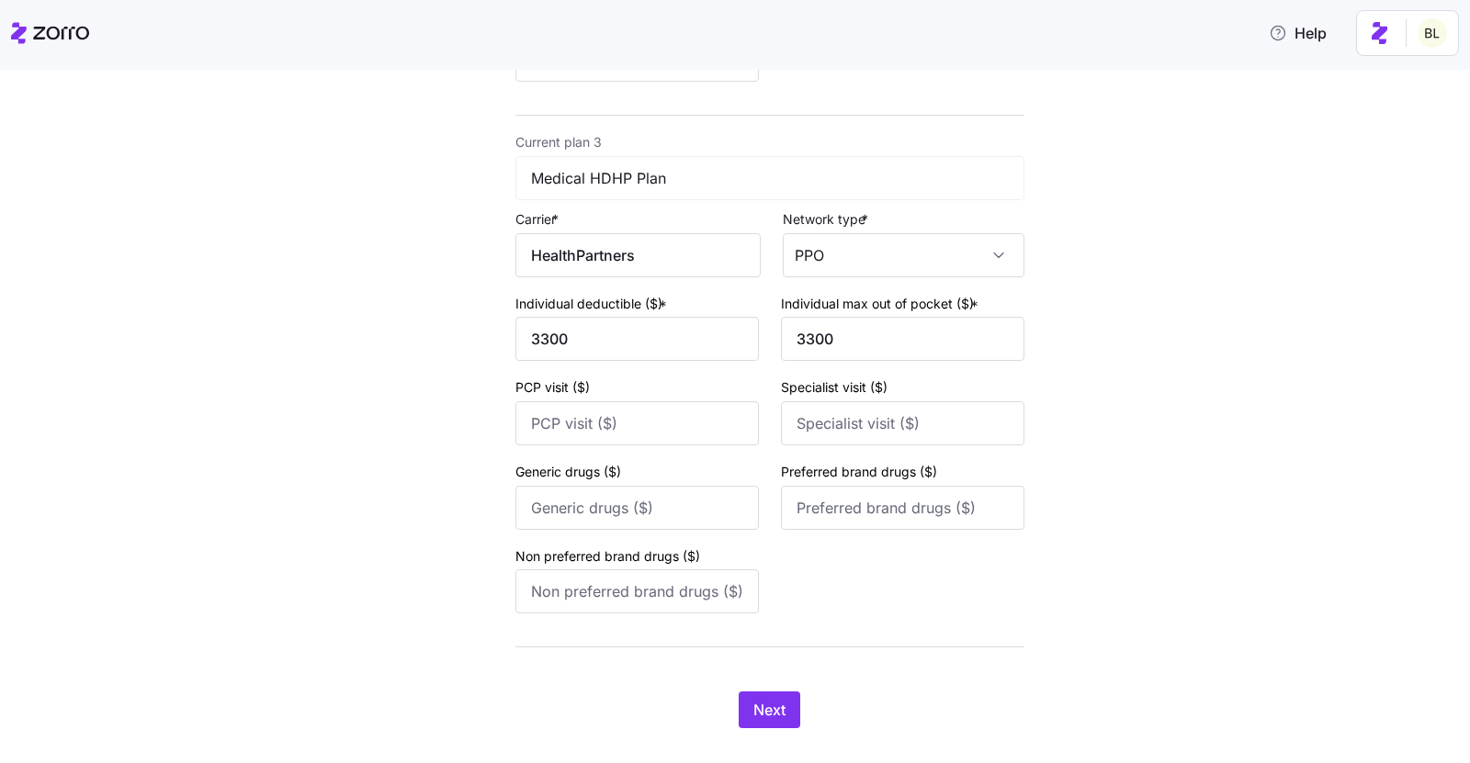
scroll to position [1200, 0]
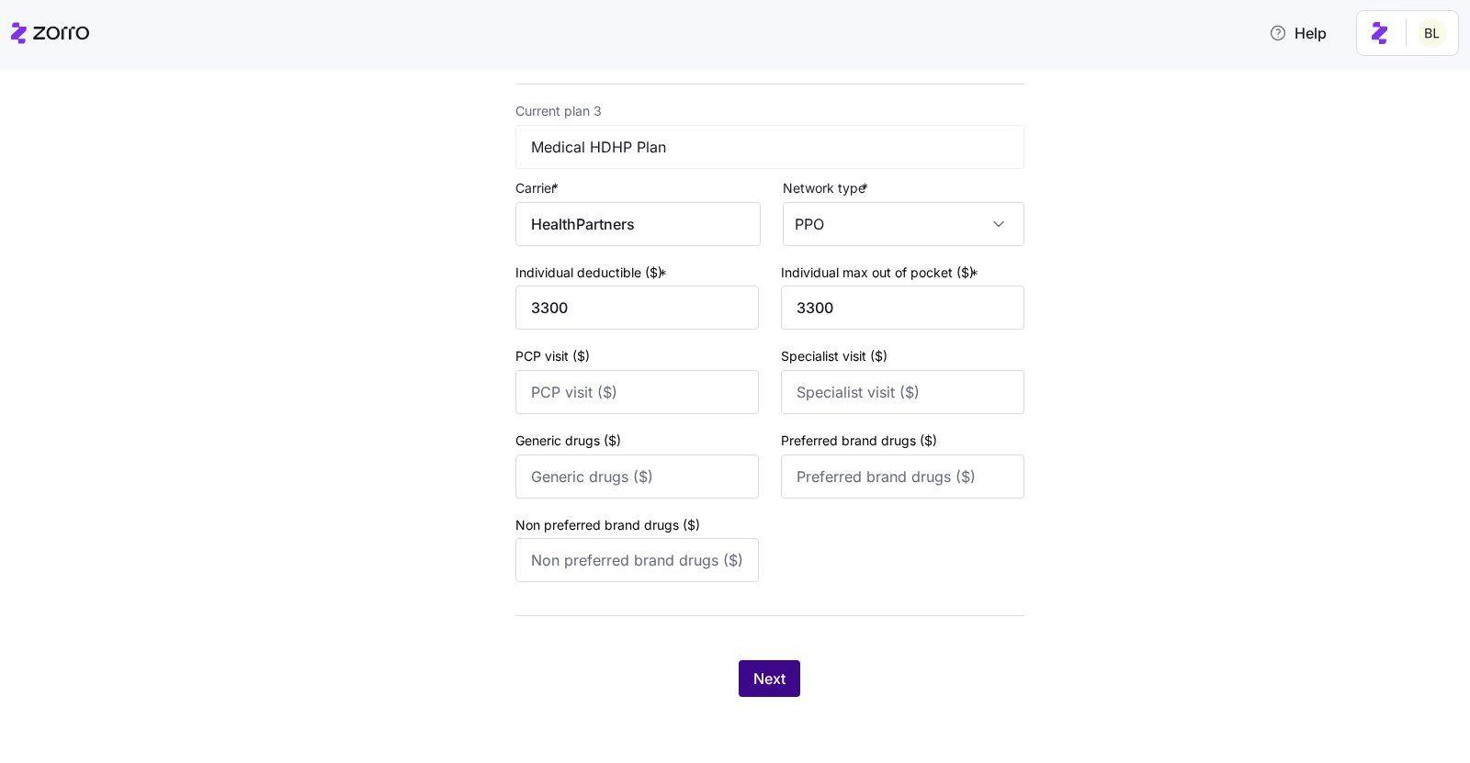
click at [758, 684] on span "Next" at bounding box center [769, 679] width 32 height 22
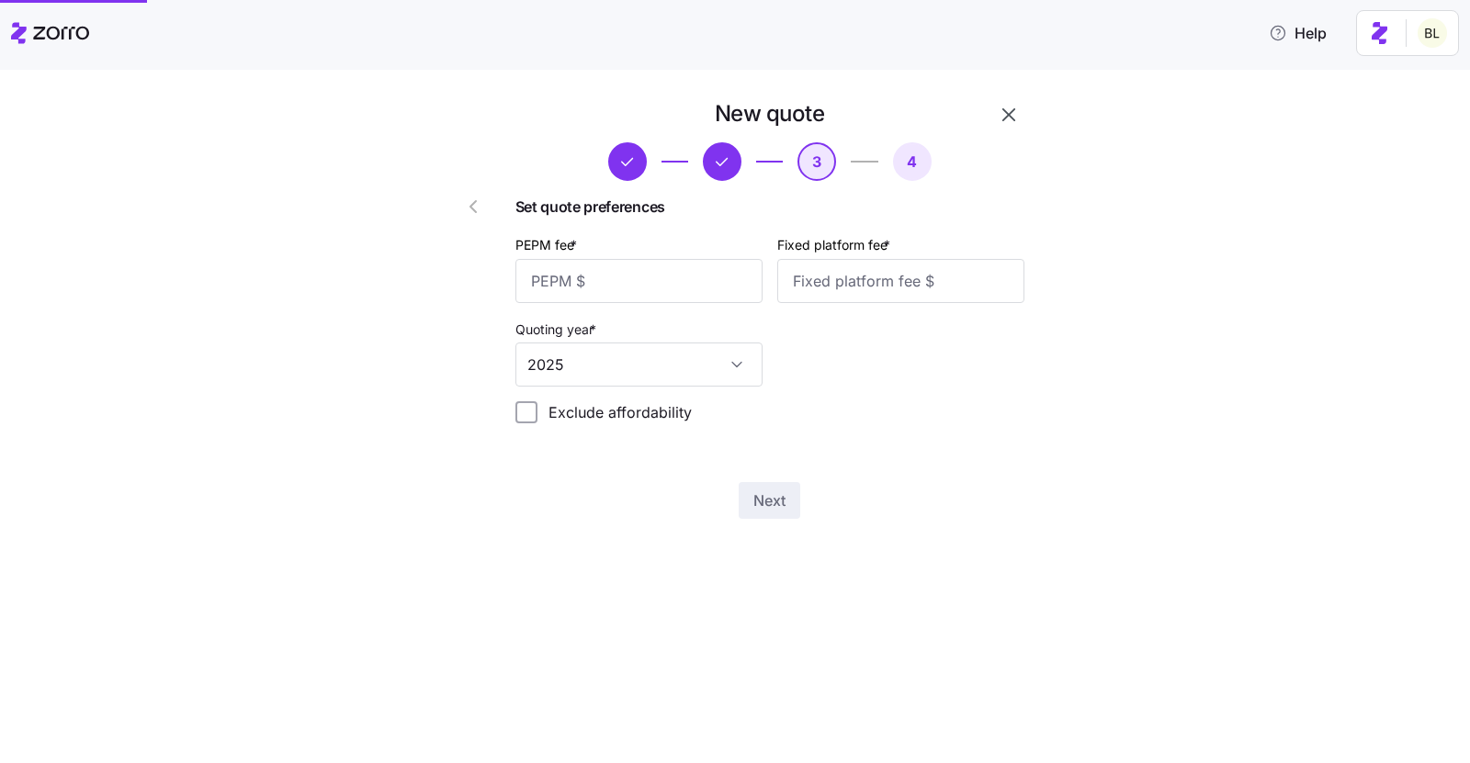
scroll to position [0, 0]
click at [674, 277] on input "PEPM fee *" at bounding box center [638, 281] width 247 height 44
type input "50"
type input "100"
click at [758, 498] on span "Next" at bounding box center [769, 501] width 32 height 22
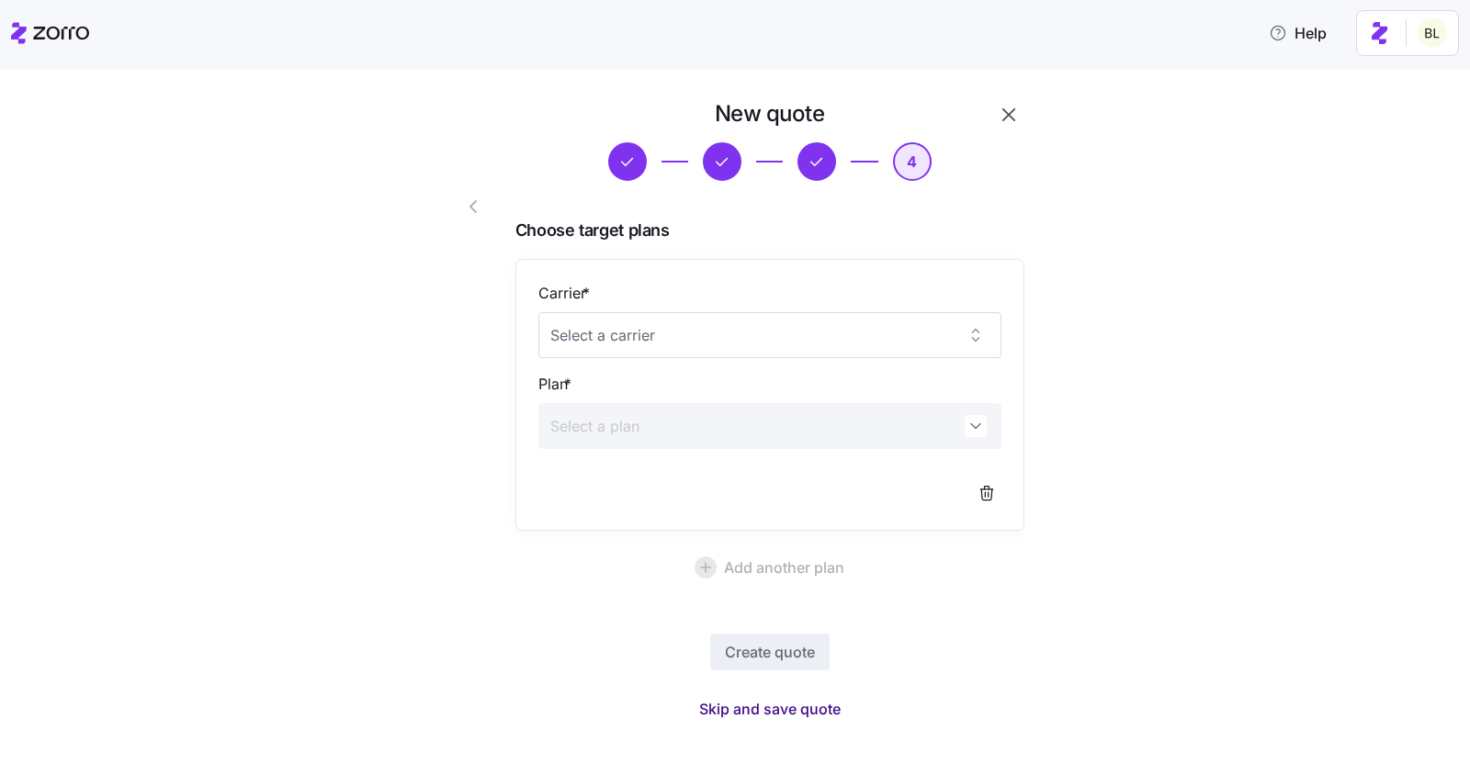
click at [773, 703] on span "Skip and save quote" at bounding box center [769, 709] width 141 height 22
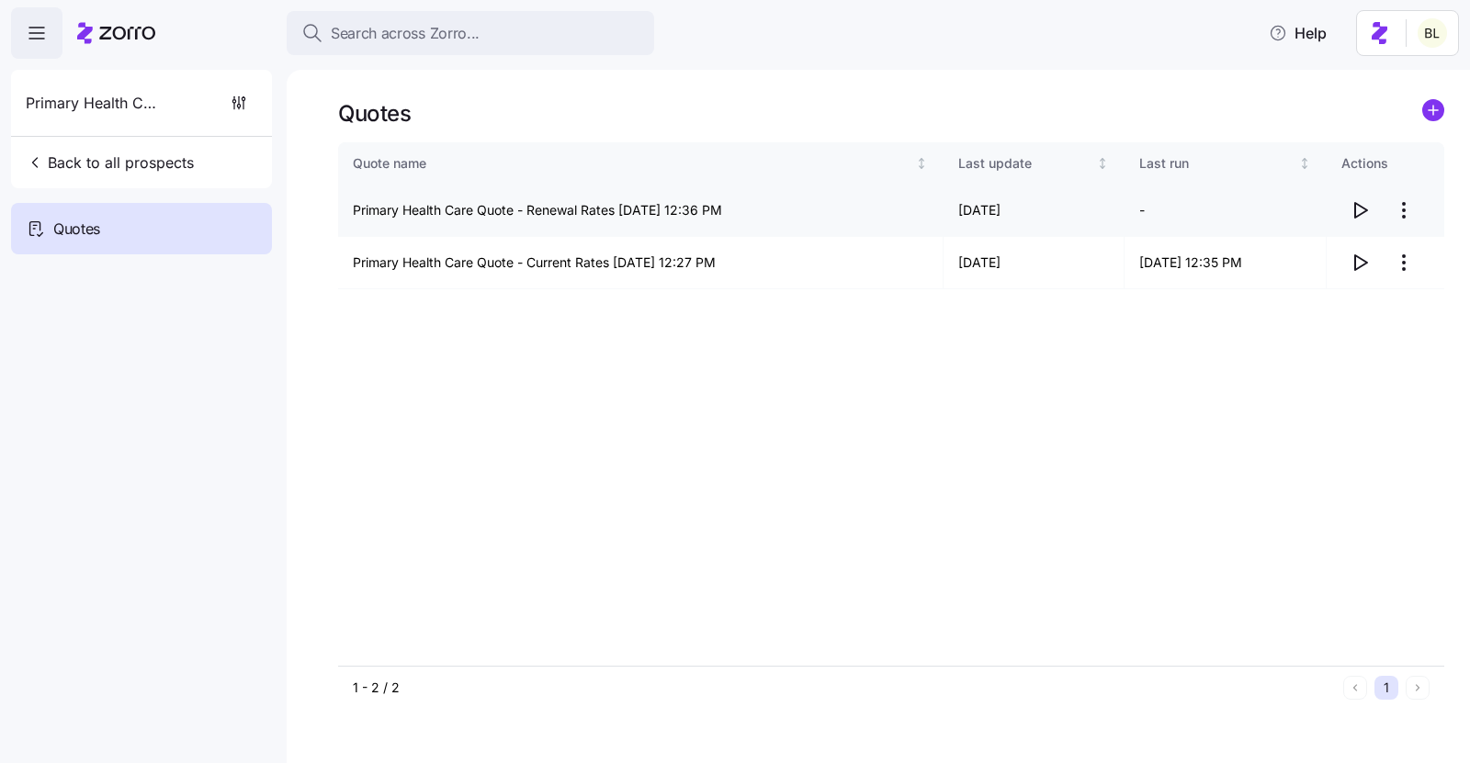
click at [1359, 215] on icon "button" at bounding box center [1361, 210] width 12 height 15
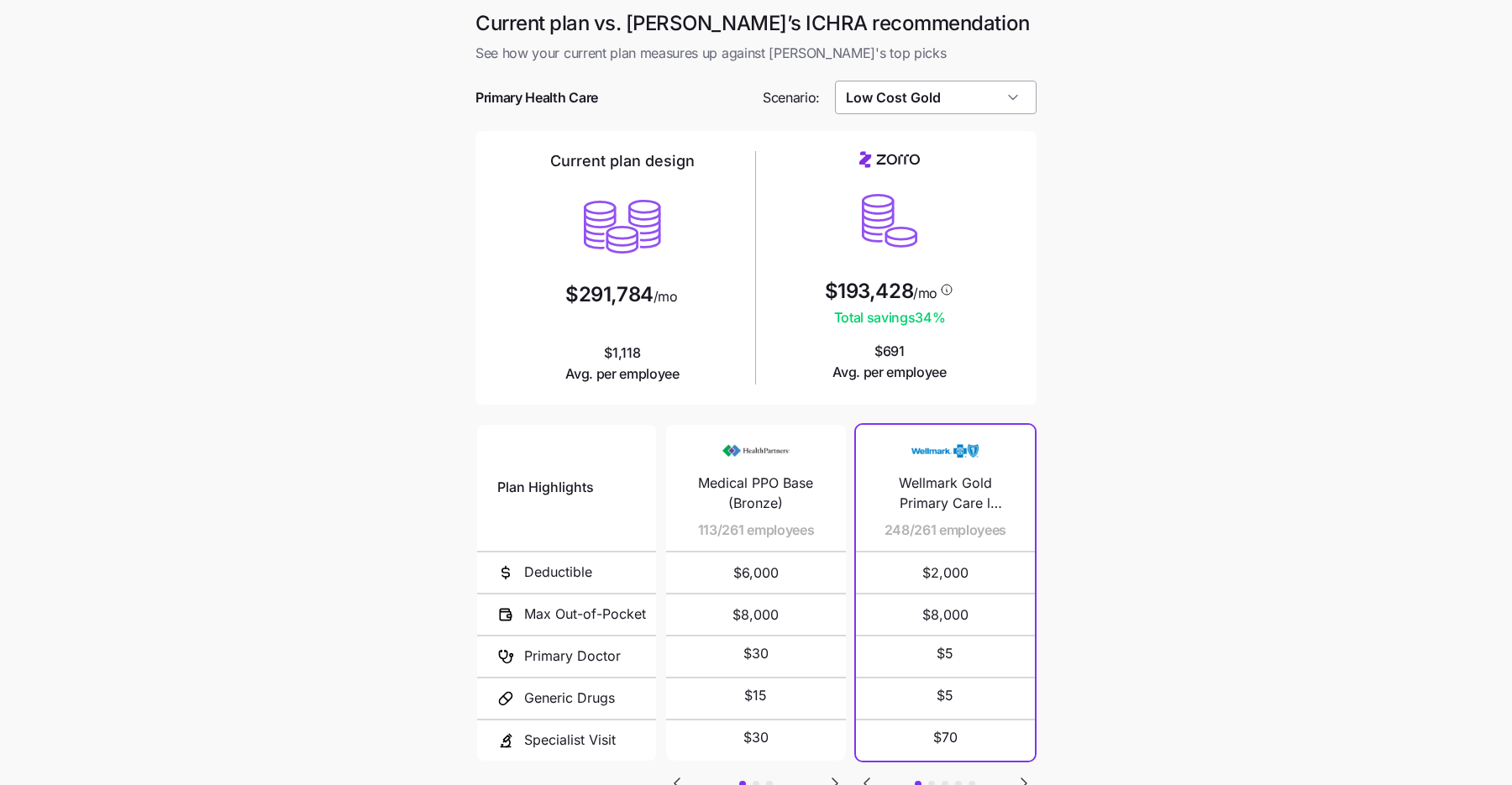
click at [942, 91] on input "Low Cost Gold" at bounding box center [935, 97] width 202 height 34
click at [1113, 98] on main "Current plan vs. Zorro’s ICHRA recommendation See how your current plan measure…" at bounding box center [756, 458] width 1512 height 917
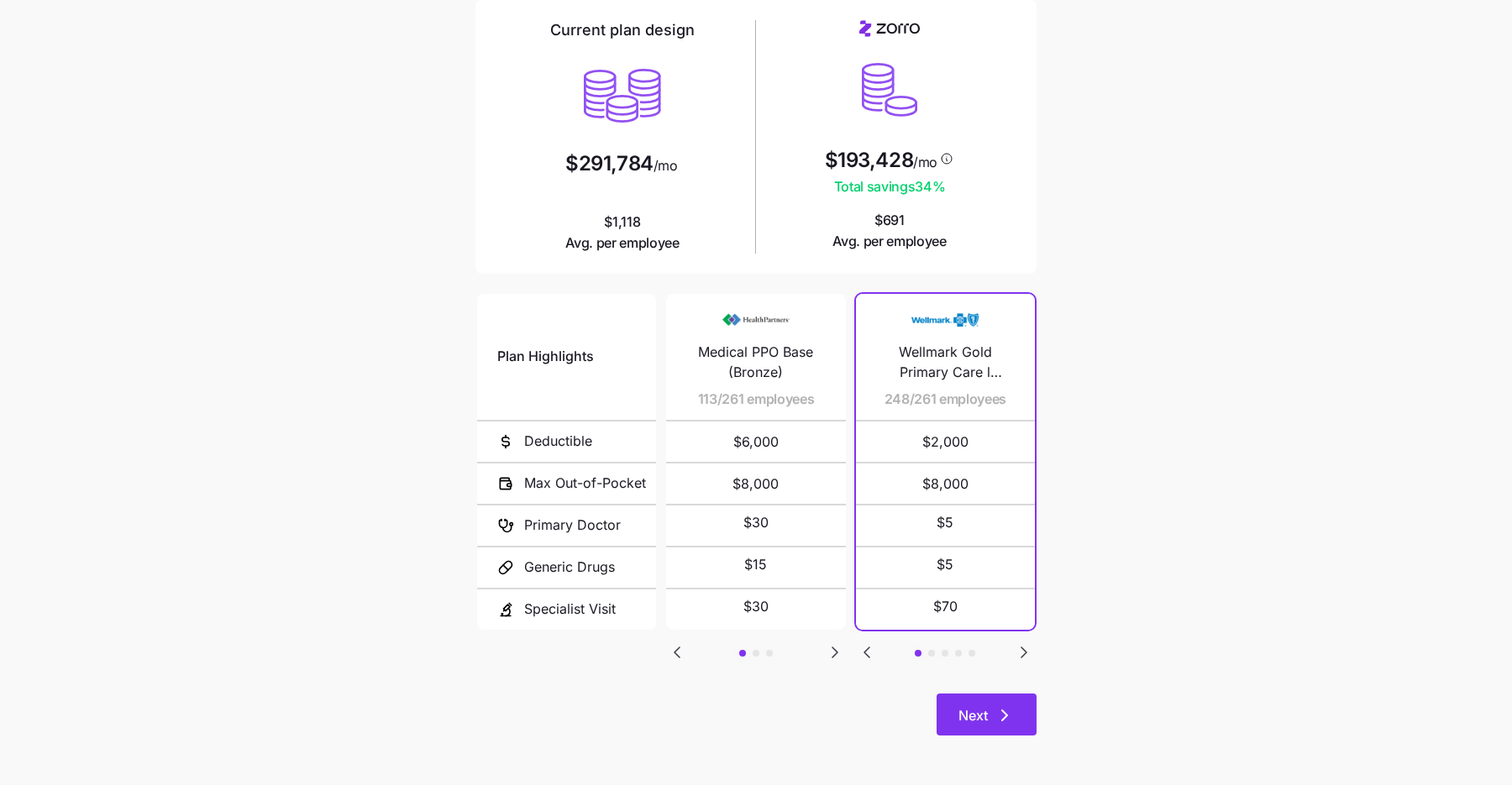
click at [993, 704] on button "Next" at bounding box center [985, 715] width 100 height 42
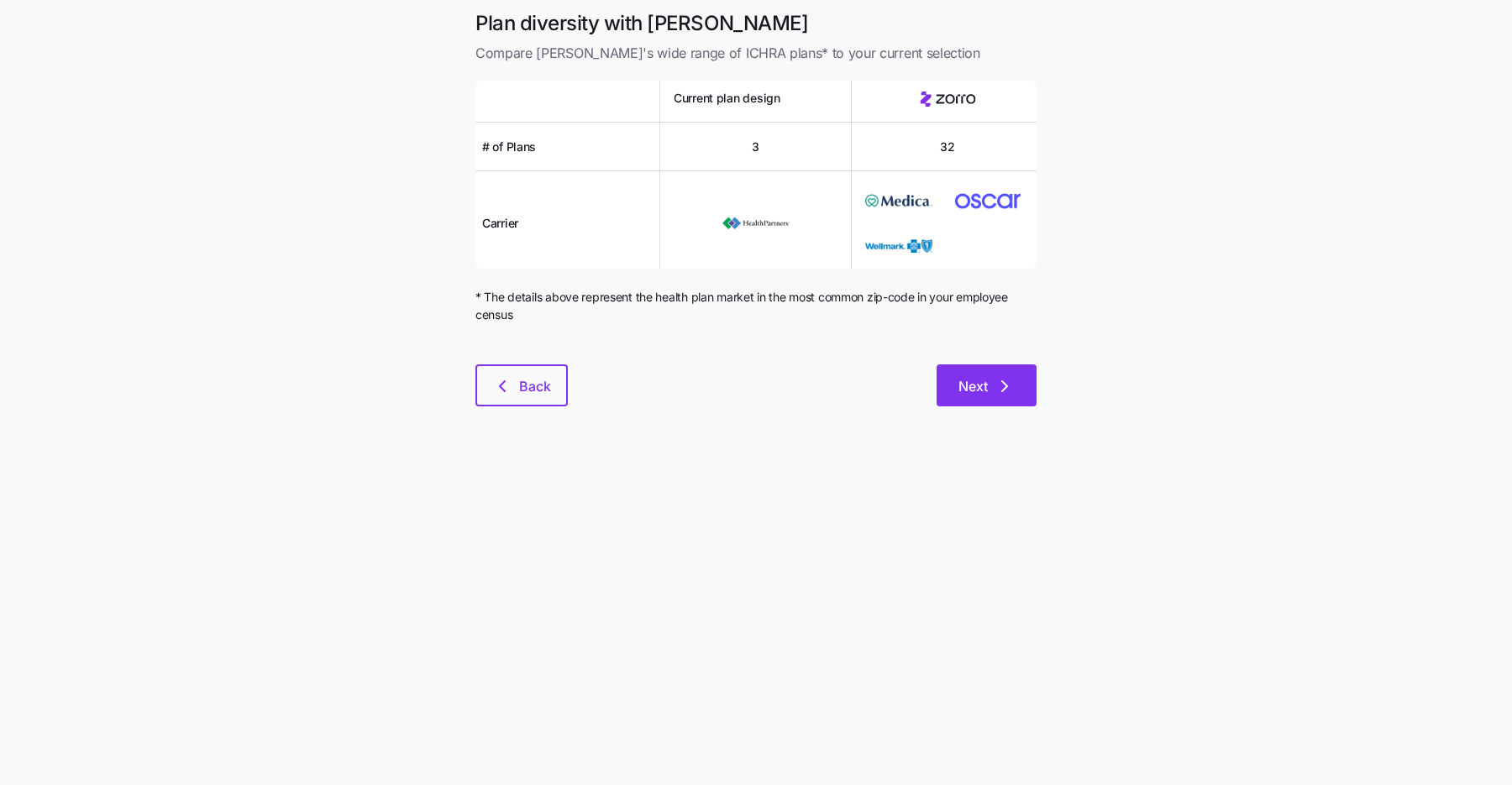
click at [998, 377] on icon "button" at bounding box center [1005, 387] width 20 height 20
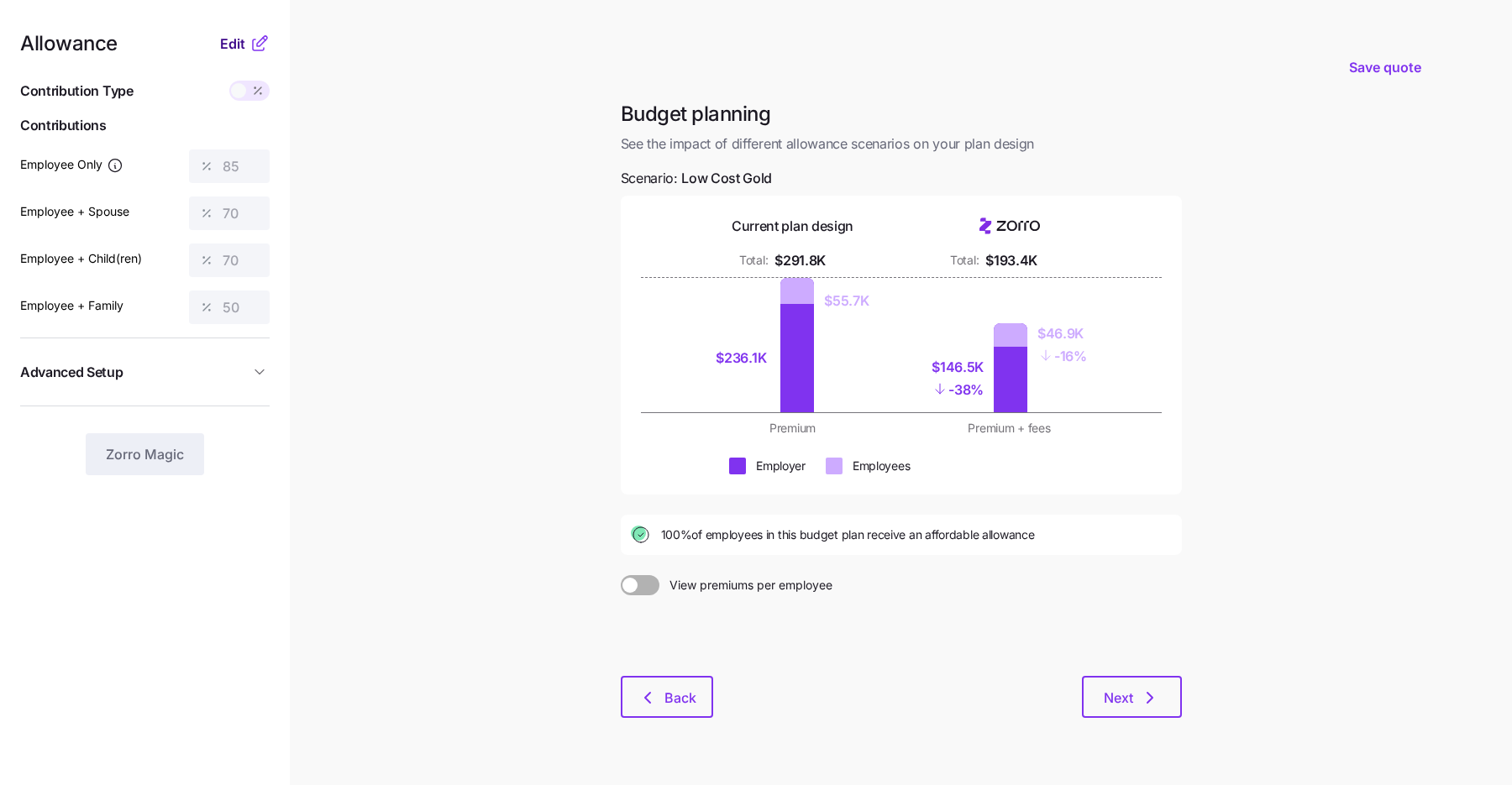
click at [238, 45] on span "Edit" at bounding box center [233, 44] width 26 height 20
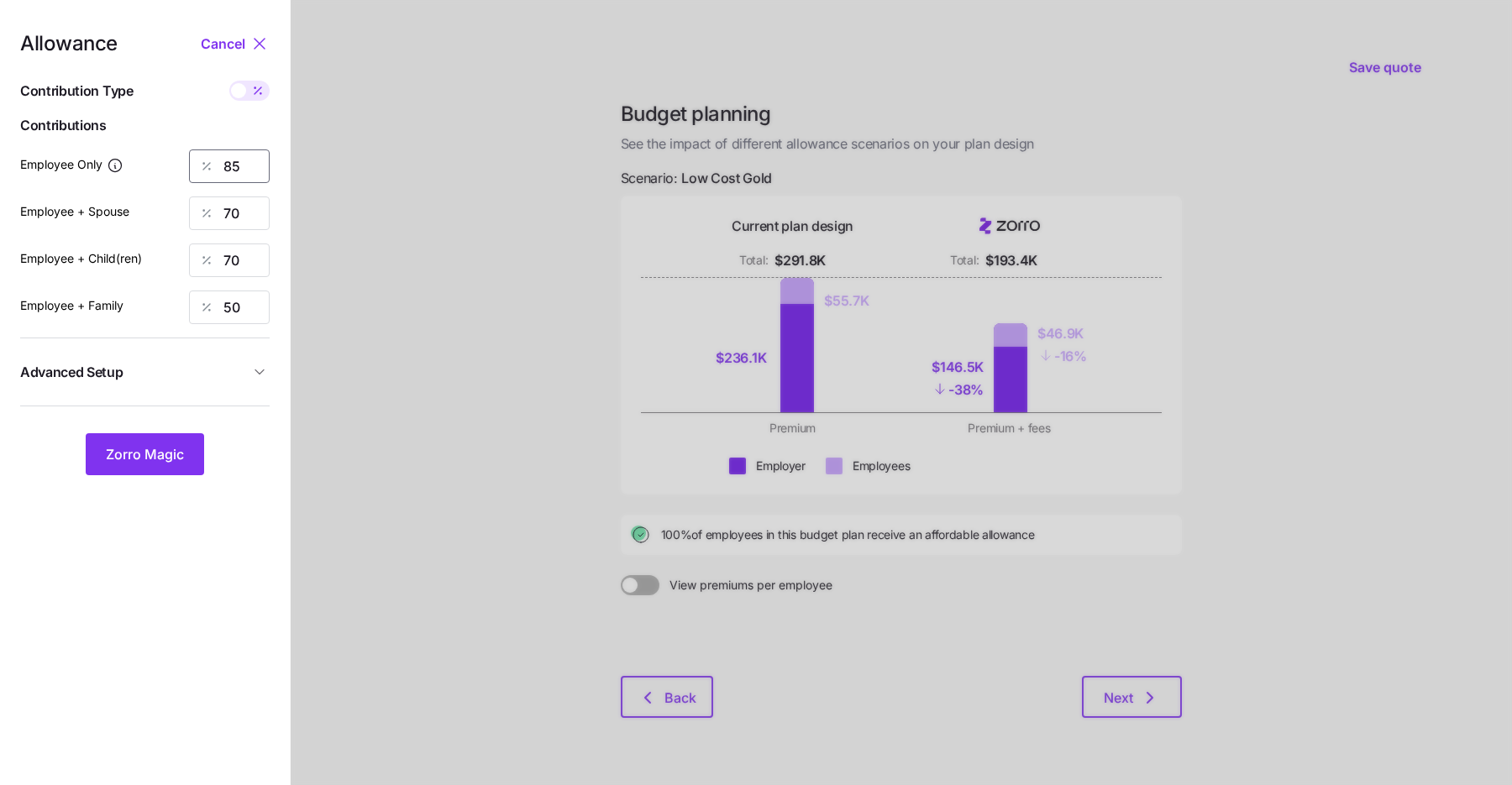
click at [232, 167] on input "85" at bounding box center [229, 166] width 80 height 34
type input "85"
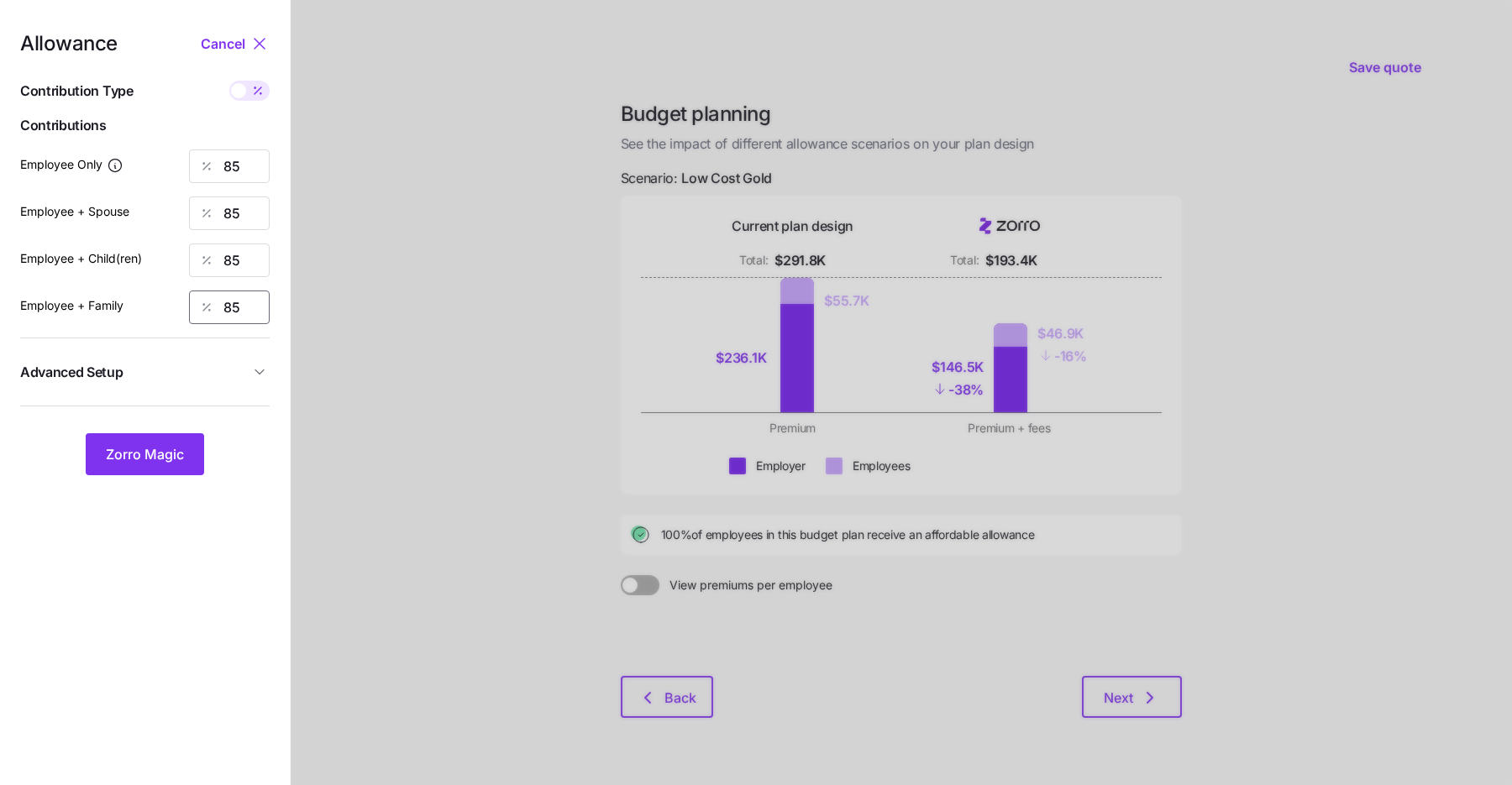
type input "85"
click at [189, 367] on span "Advanced Setup" at bounding box center [134, 372] width 229 height 21
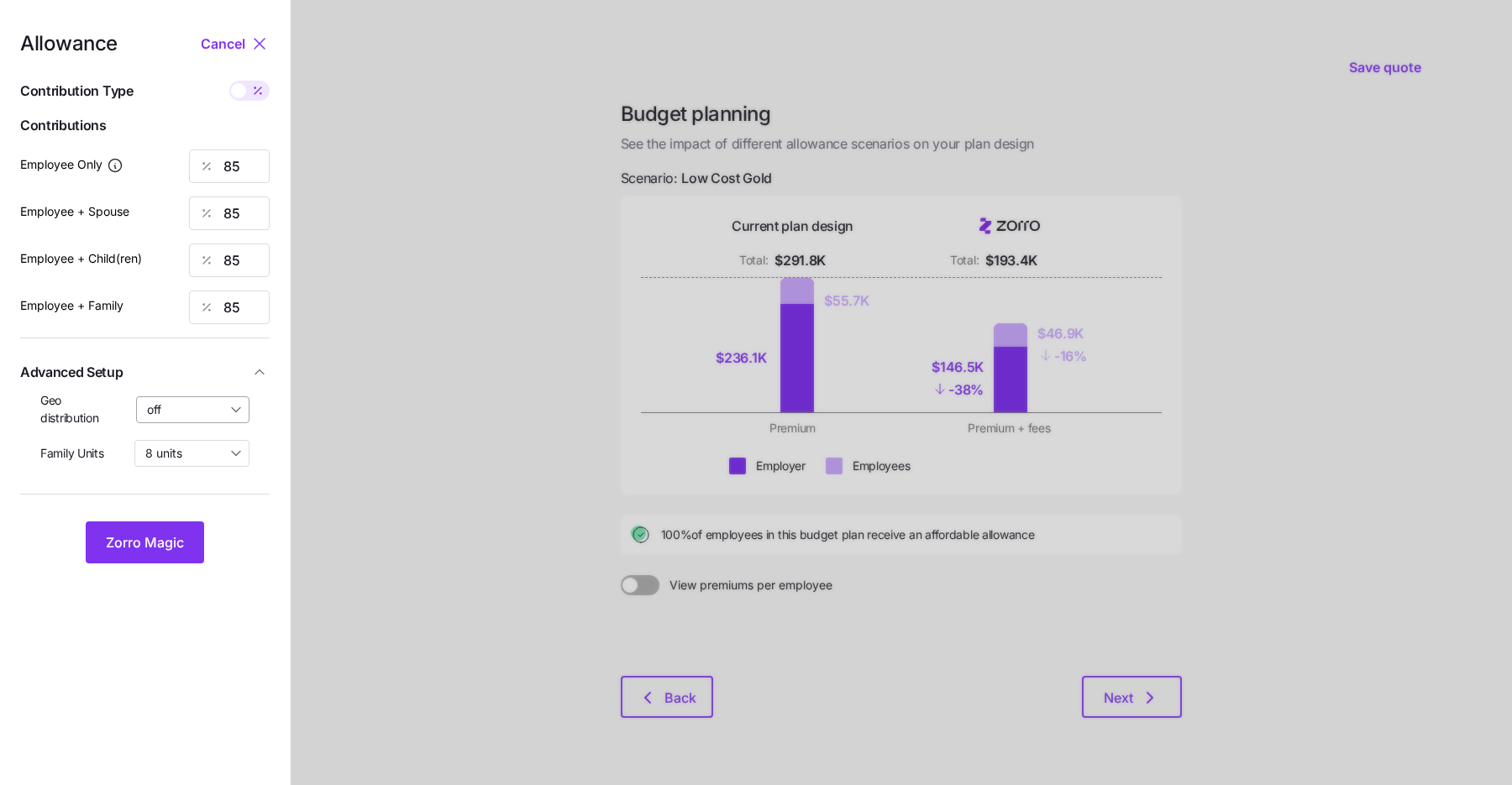
click at [190, 410] on input "off" at bounding box center [193, 409] width 114 height 27
click at [200, 503] on span "By state (2)" at bounding box center [184, 507] width 65 height 18
type input "By state (2)"
click at [188, 537] on button "Zorro Magic" at bounding box center [145, 543] width 119 height 42
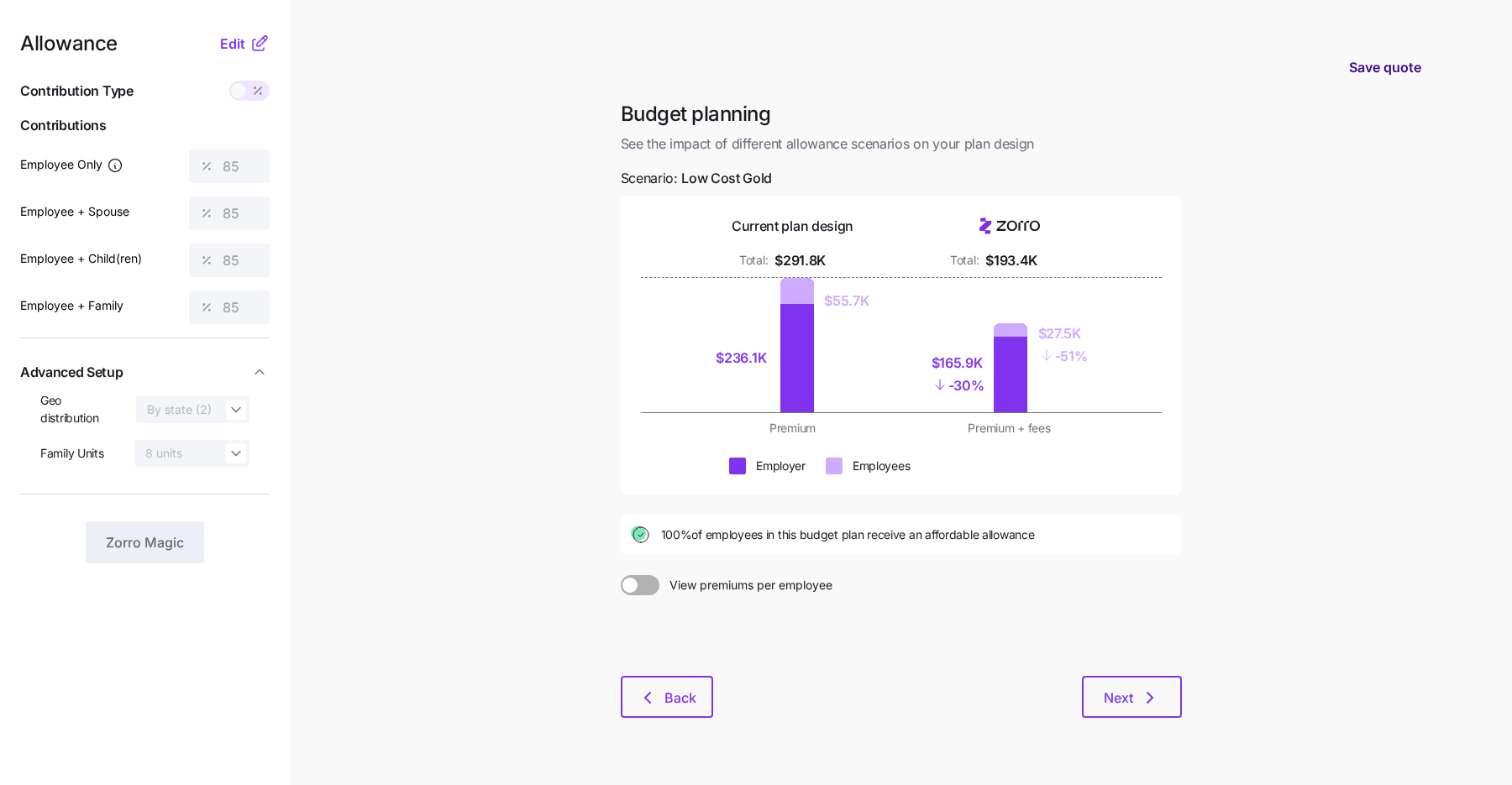
click at [1386, 68] on span "Save quote" at bounding box center [1385, 67] width 72 height 20
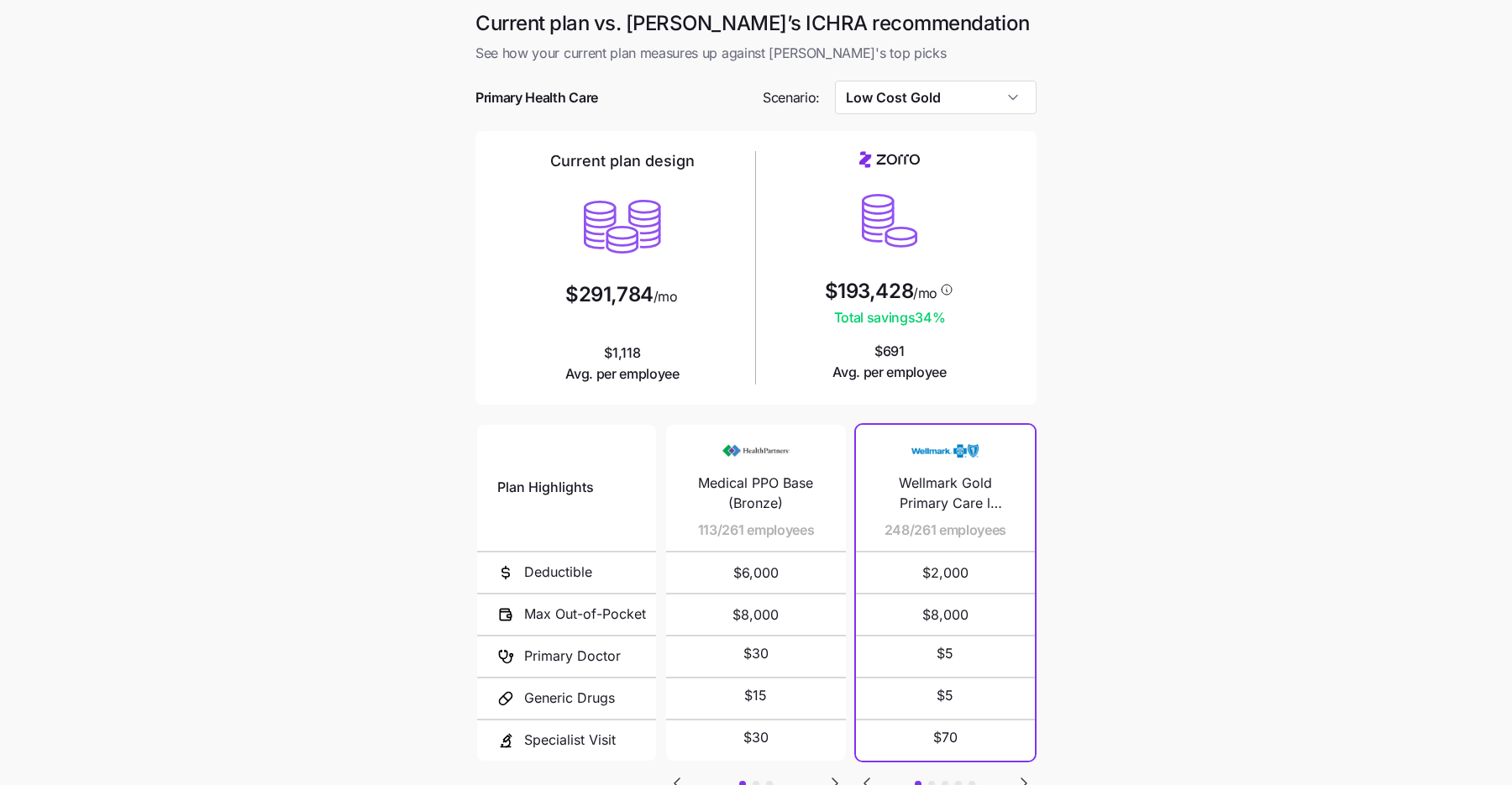
scroll to position [131, 0]
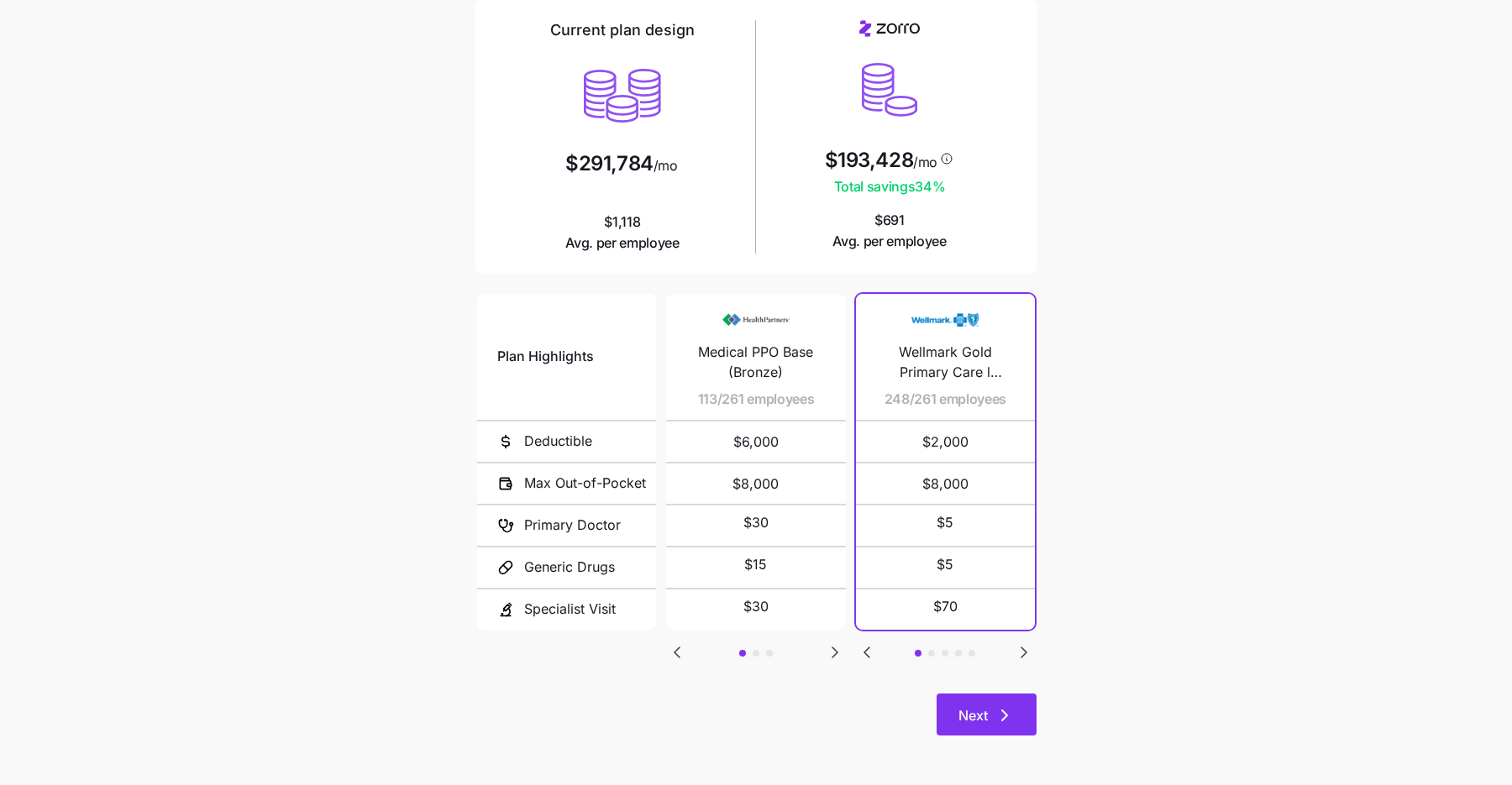
click at [1013, 718] on icon "button" at bounding box center [1005, 716] width 20 height 20
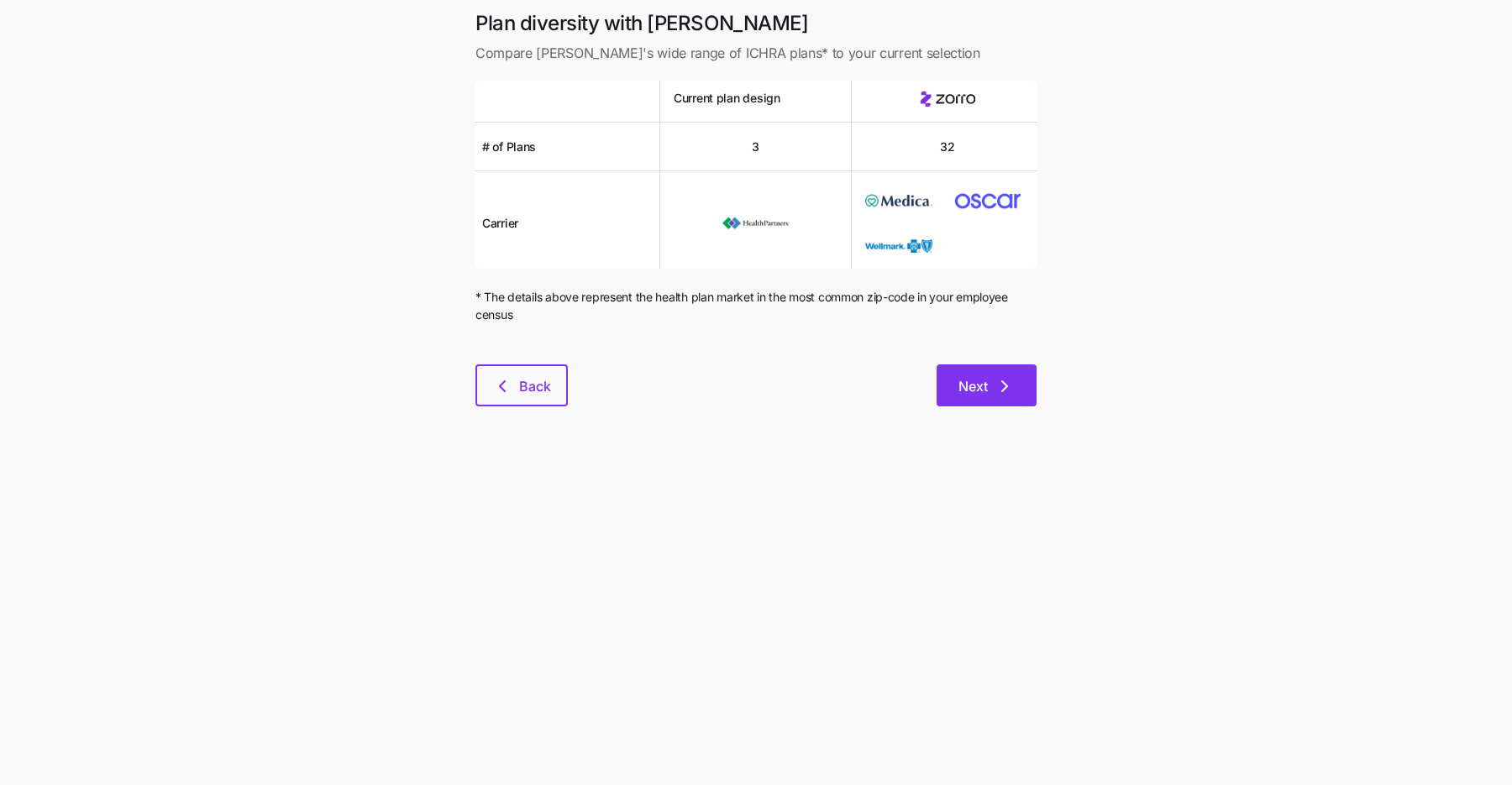
click at [1008, 392] on icon "button" at bounding box center [1005, 387] width 20 height 20
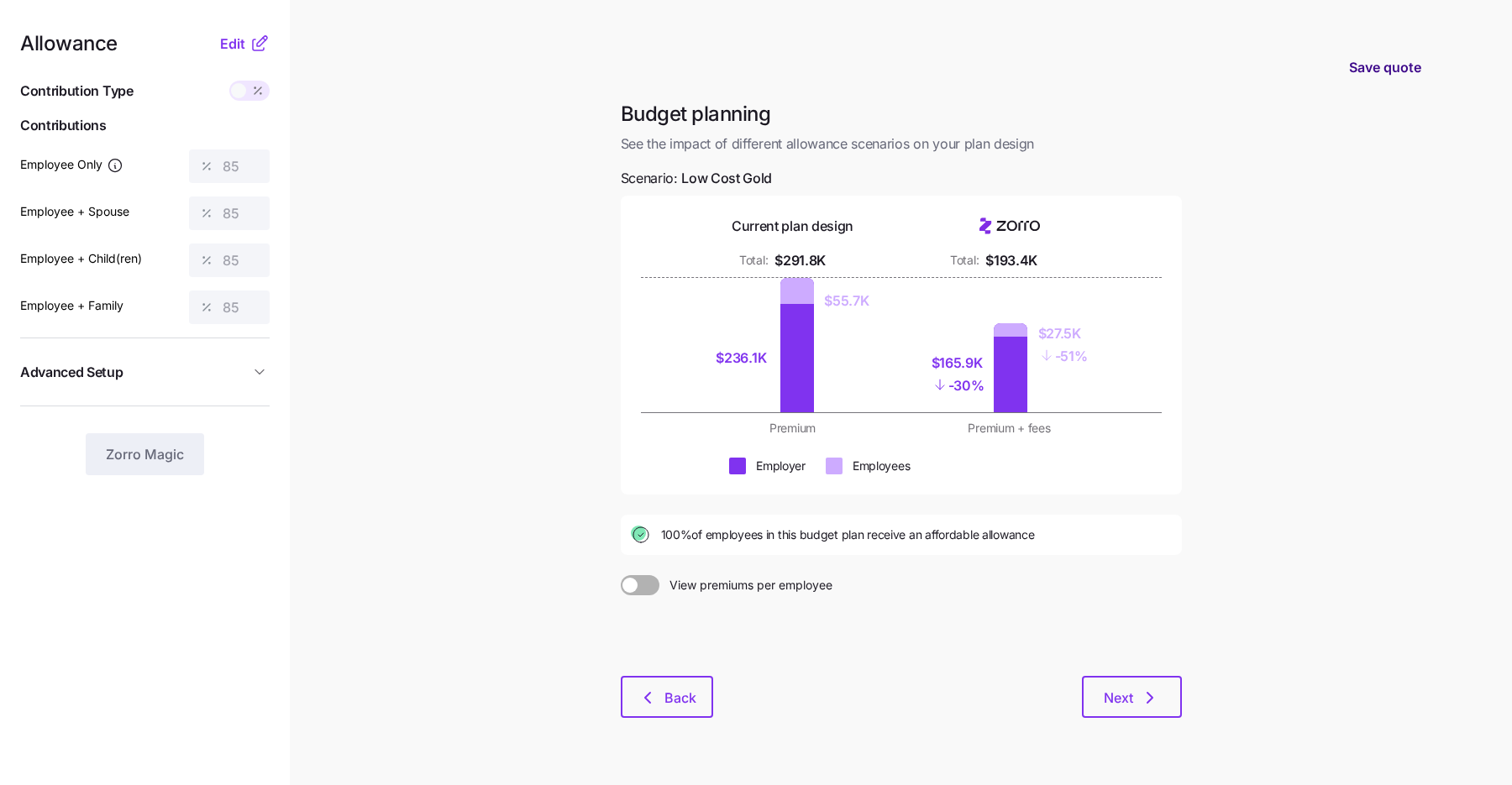
click at [1401, 57] on span "Save quote" at bounding box center [1385, 67] width 72 height 20
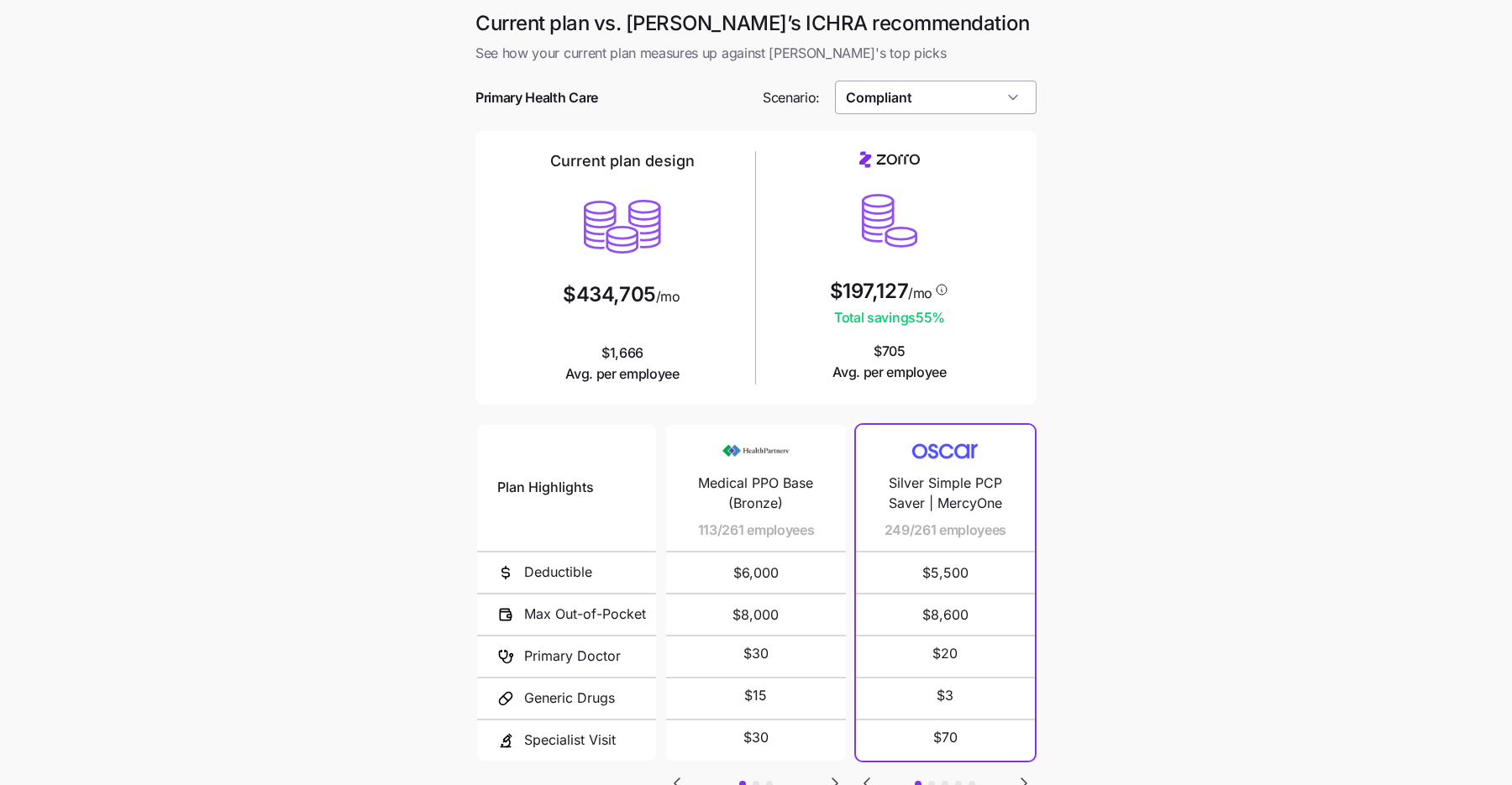
click at [987, 99] on input "Compliant" at bounding box center [935, 97] width 202 height 34
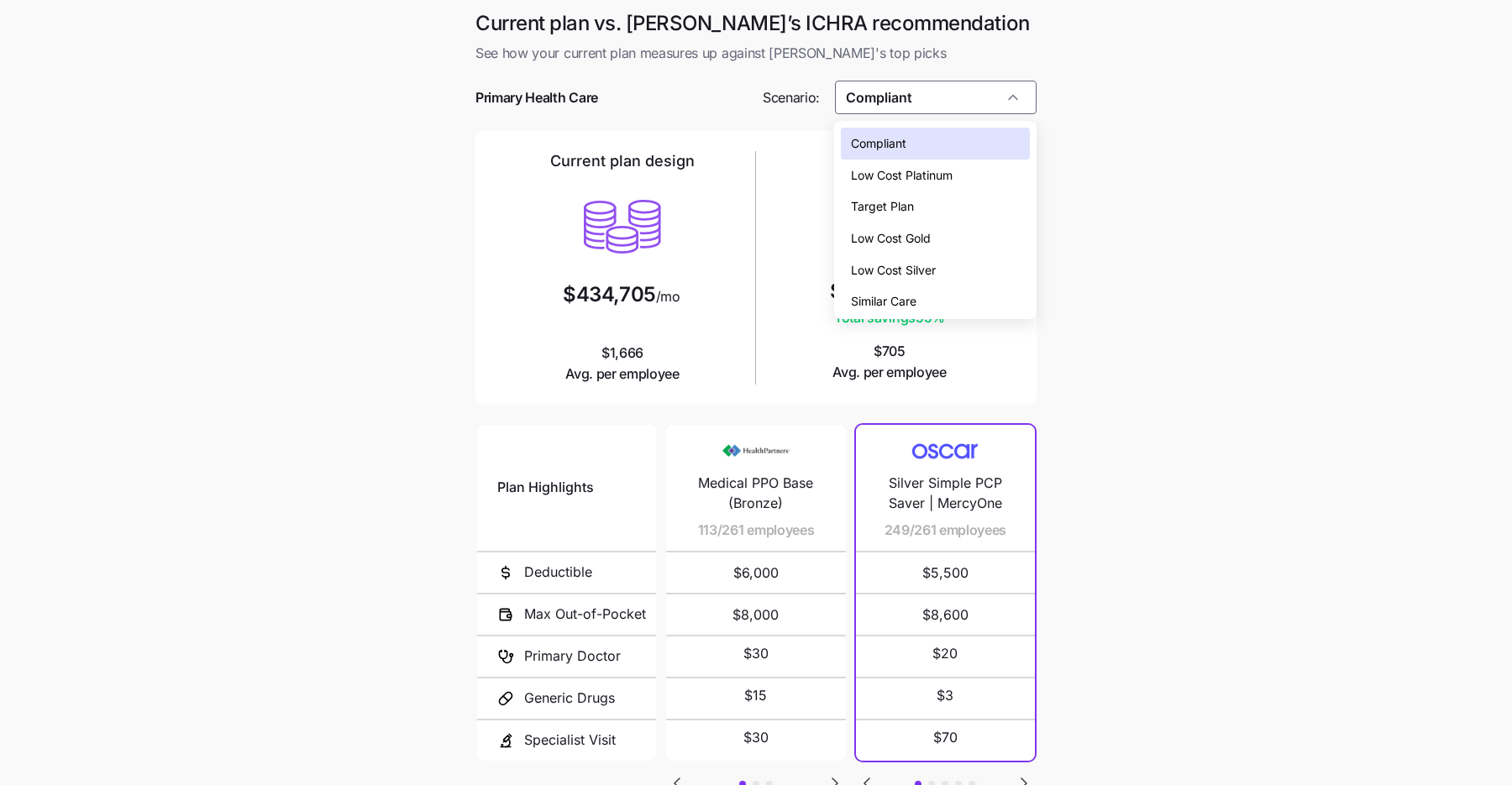
click at [949, 238] on div "Low Cost Gold" at bounding box center [935, 238] width 188 height 32
type input "Low Cost Gold"
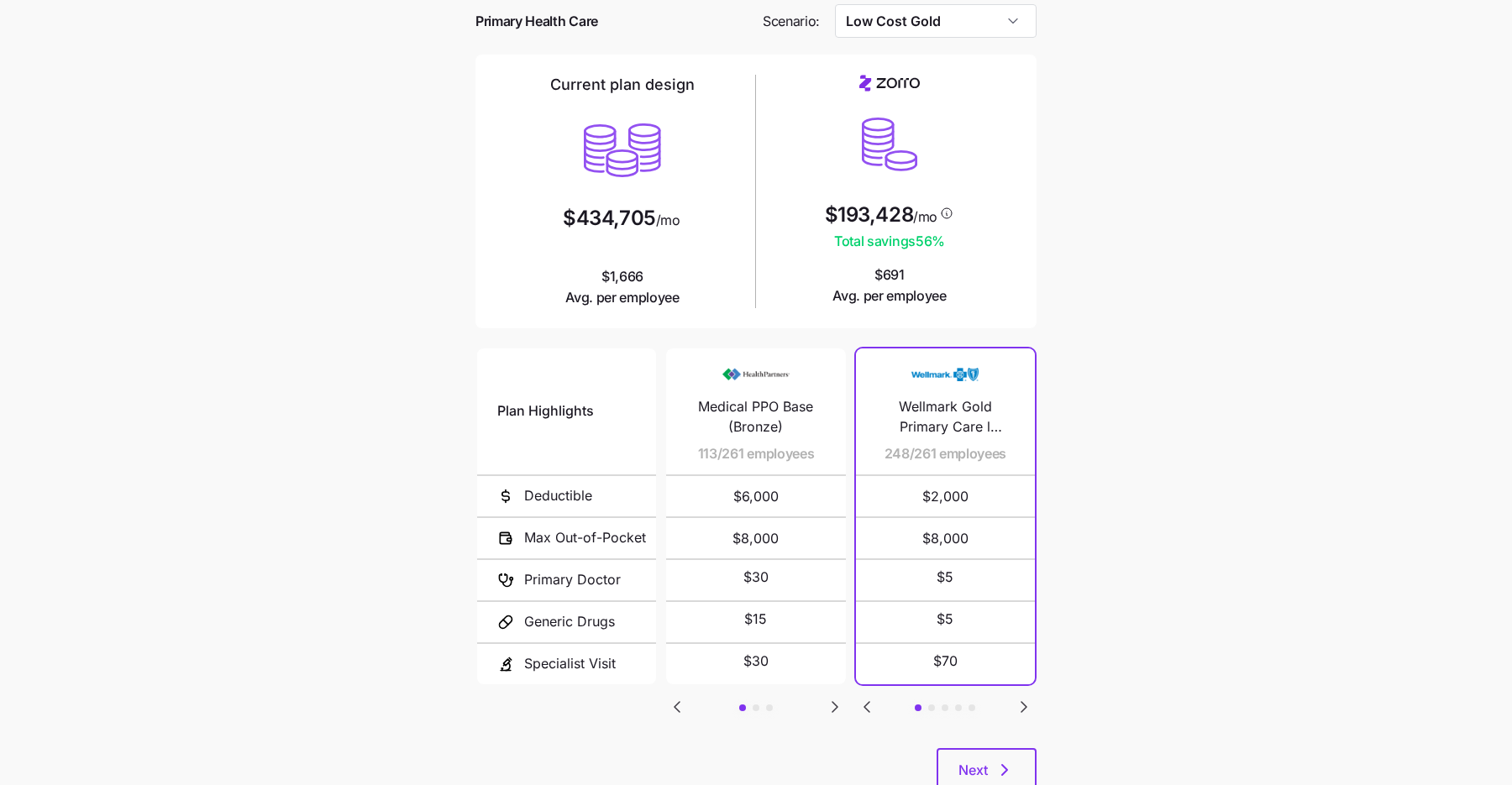
scroll to position [131, 0]
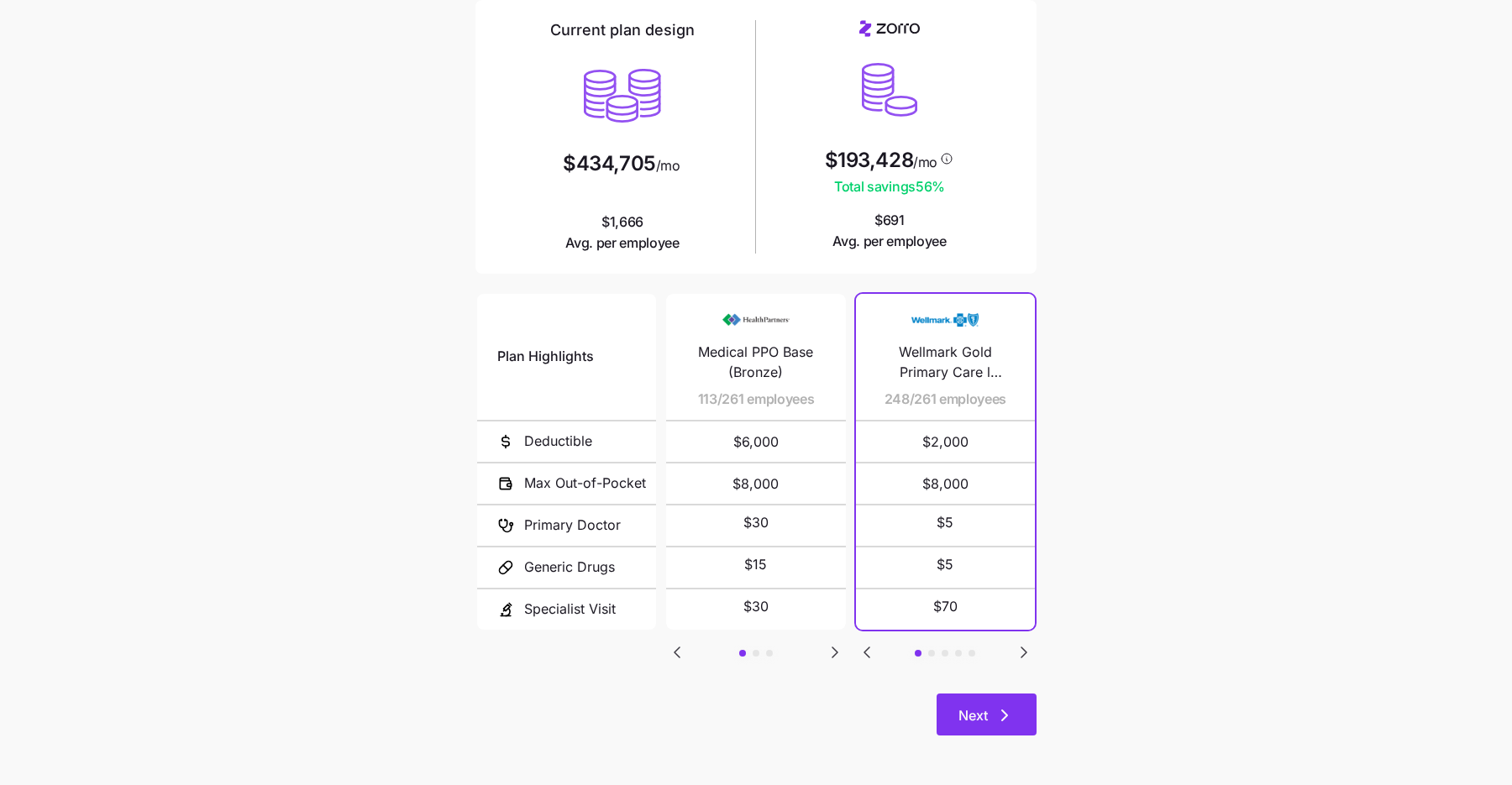
click at [1006, 709] on icon "button" at bounding box center [1005, 716] width 20 height 20
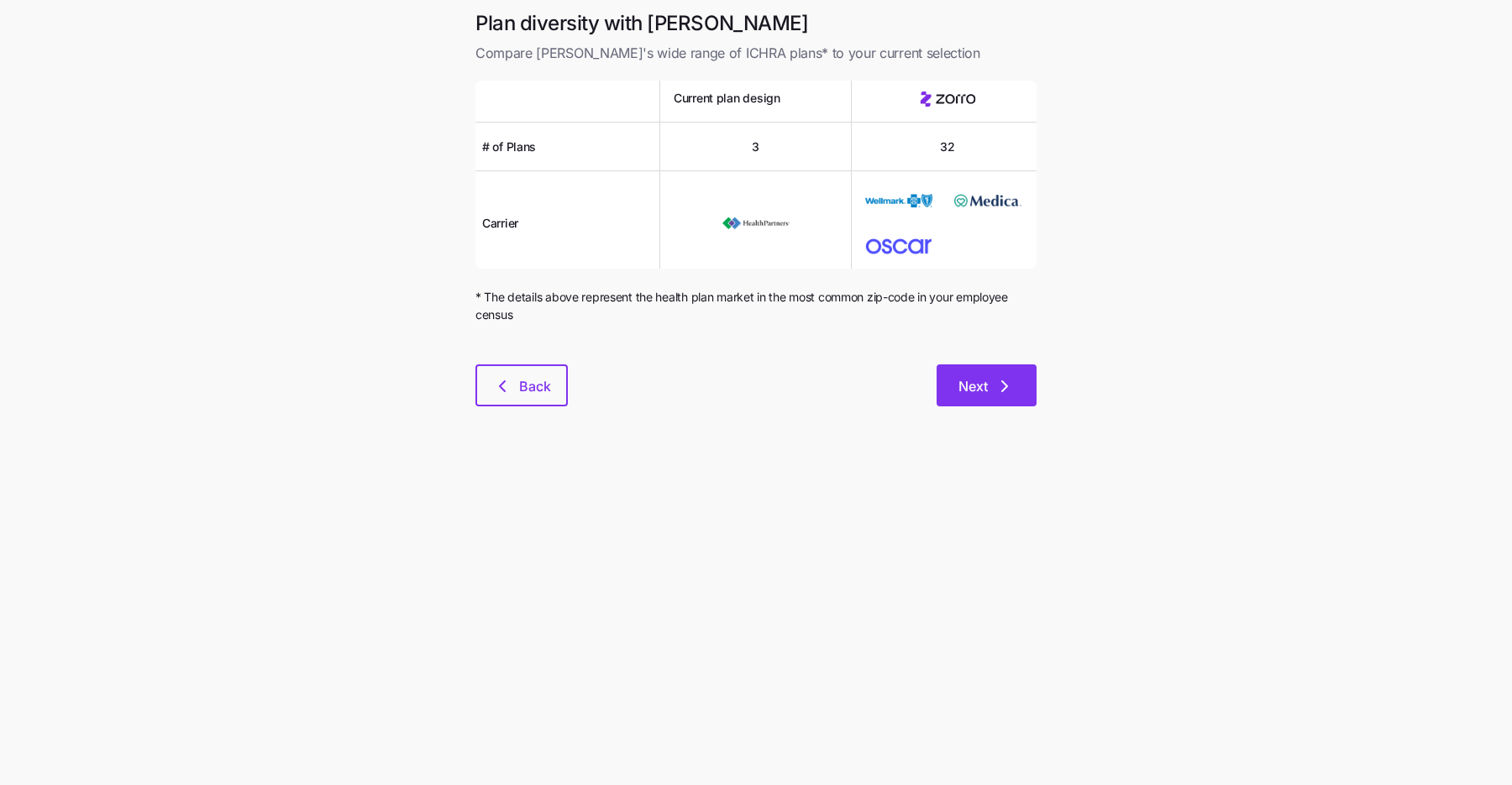
click at [983, 385] on span "Next" at bounding box center [973, 387] width 29 height 20
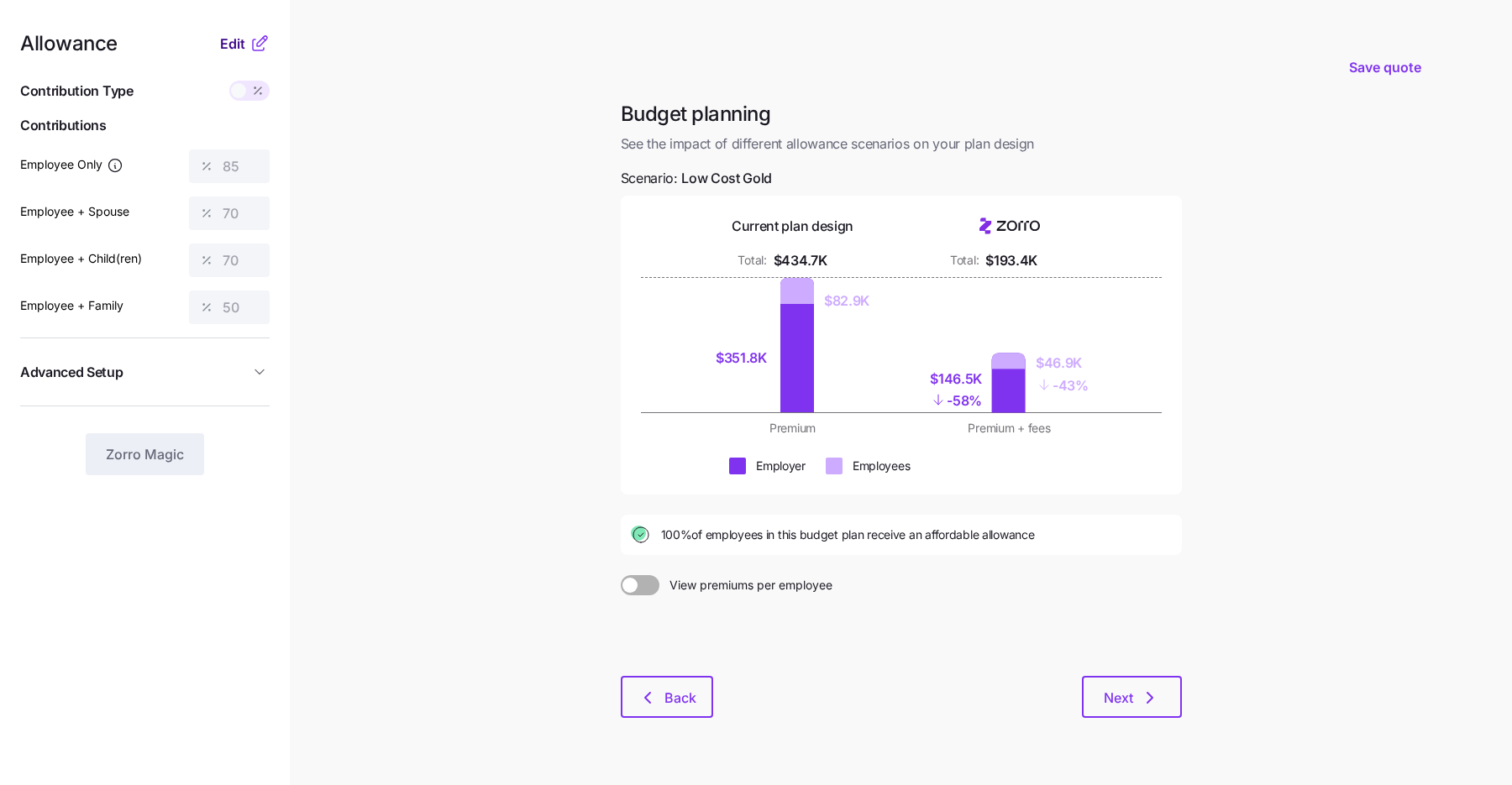
click at [228, 47] on span "Edit" at bounding box center [233, 44] width 26 height 20
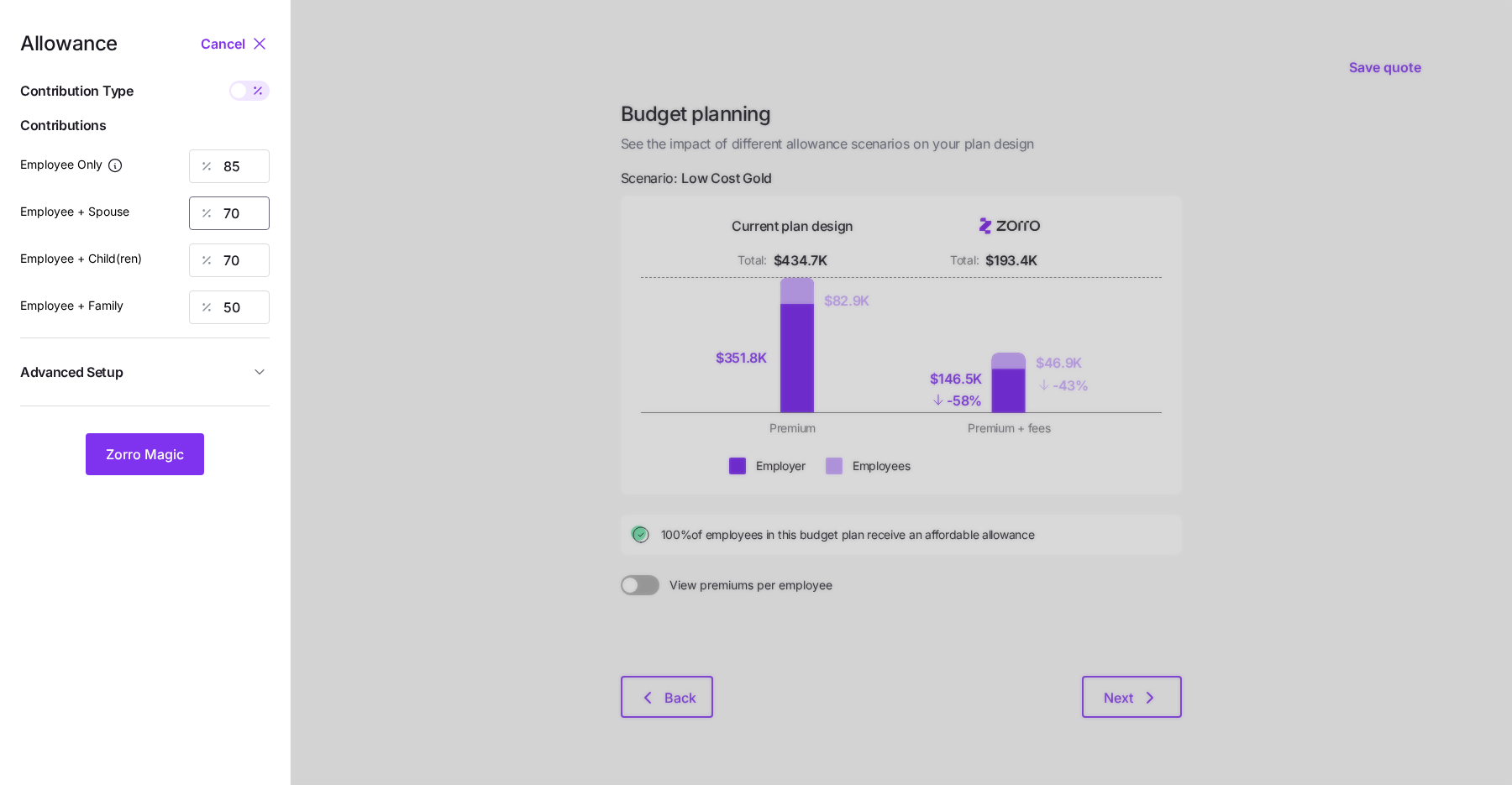
click at [232, 204] on input "70" at bounding box center [229, 213] width 80 height 34
type input "85"
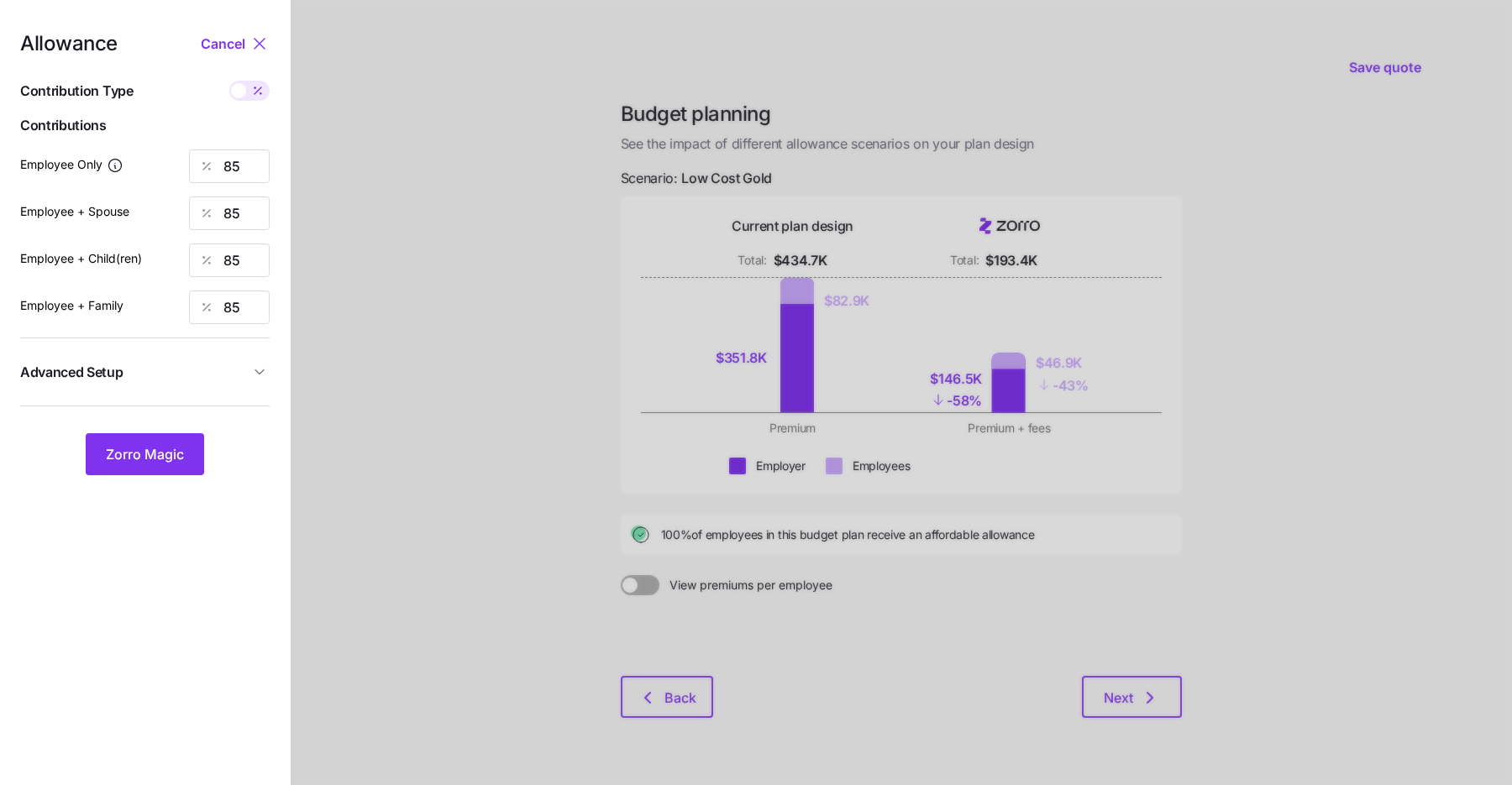
click at [197, 369] on span "Advanced Setup" at bounding box center [134, 372] width 229 height 21
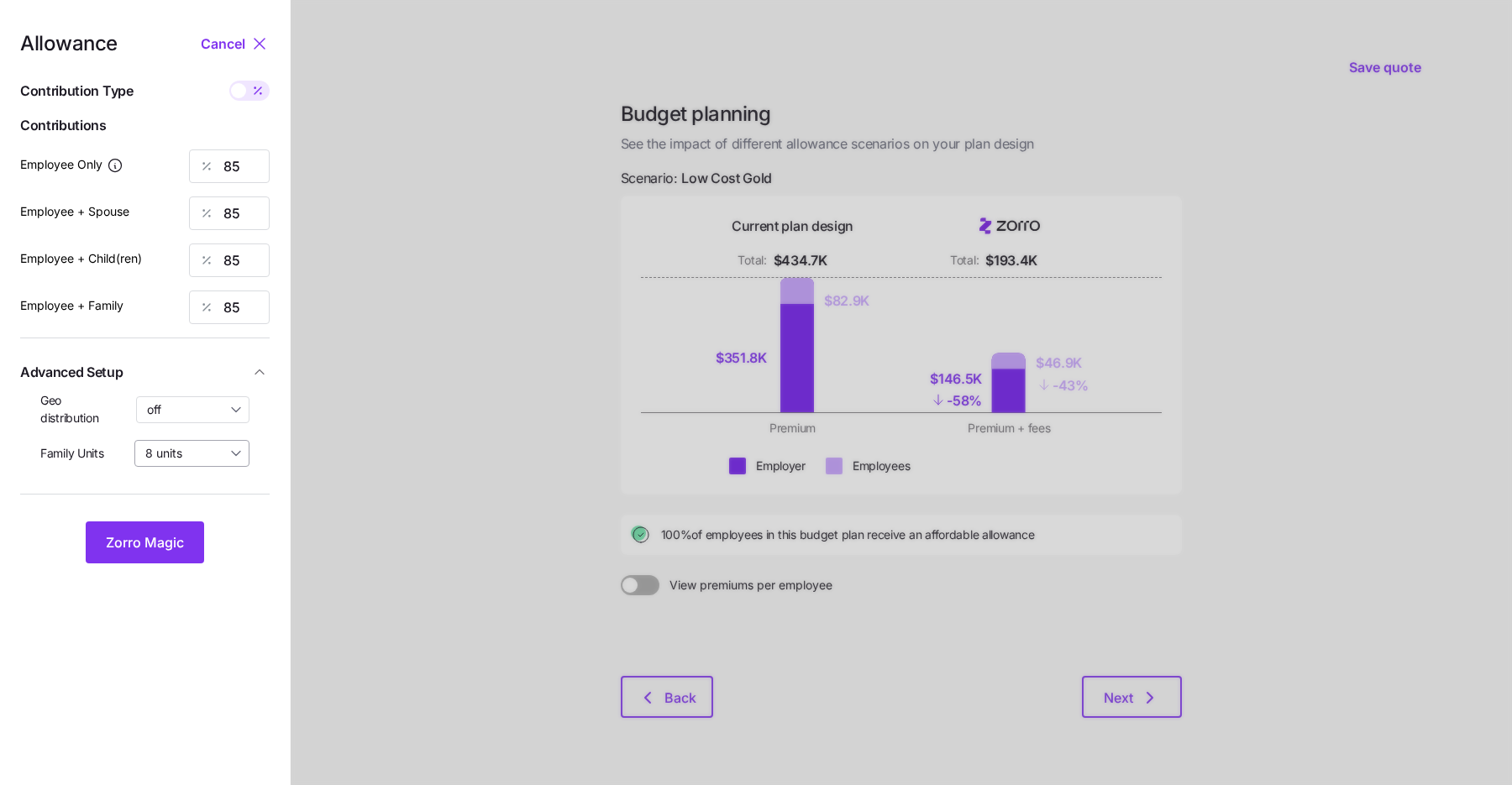
click at [200, 461] on input "8 units" at bounding box center [192, 452] width 115 height 27
click at [201, 460] on input "8 units" at bounding box center [192, 452] width 115 height 27
click at [211, 395] on div "Geo distribution off" at bounding box center [144, 409] width 209 height 35
click at [209, 416] on input "off" at bounding box center [193, 409] width 114 height 27
click at [193, 509] on span "By state (2)" at bounding box center [184, 507] width 65 height 18
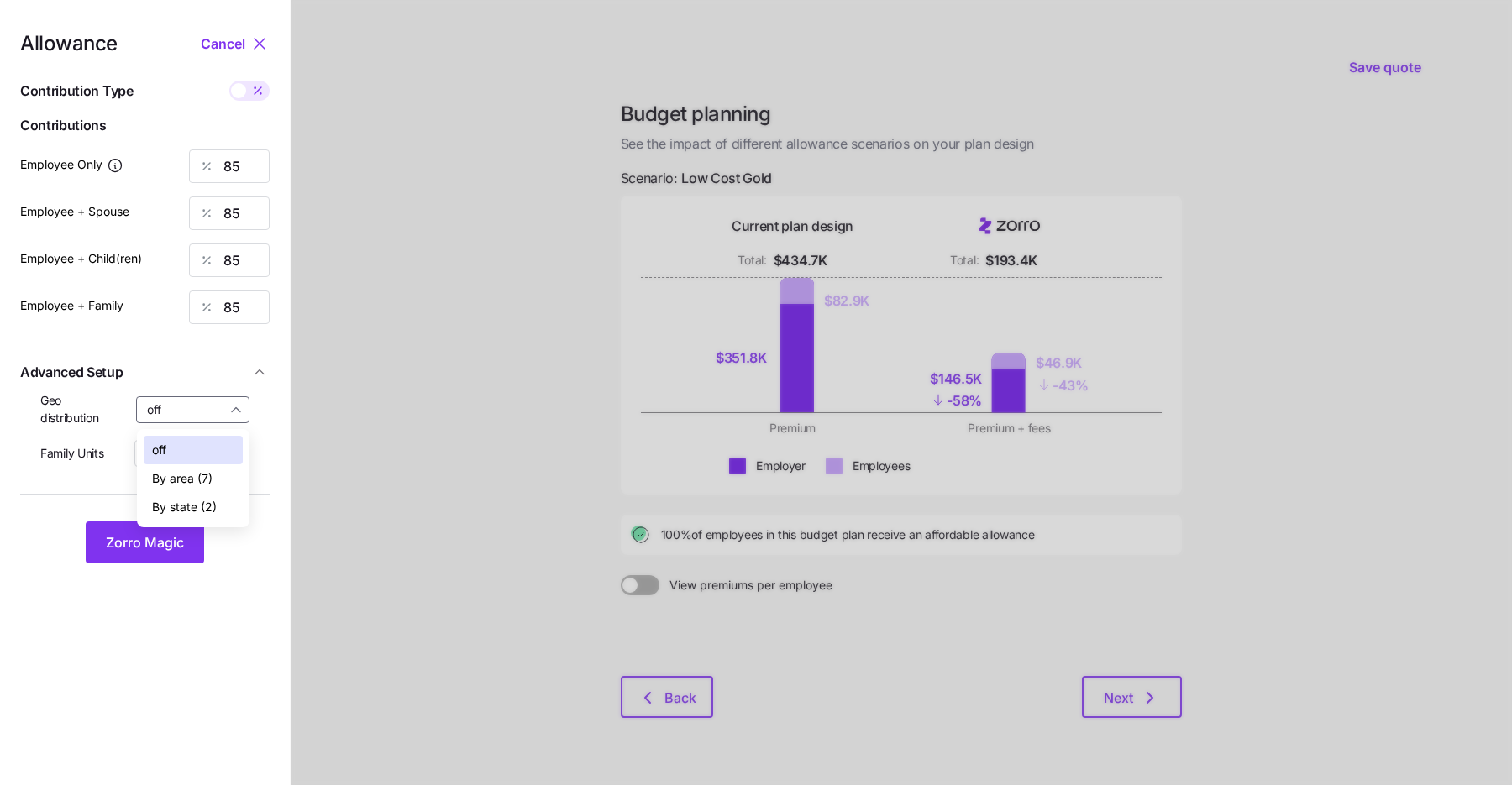
type input "By state (2)"
click at [182, 538] on span "Zorro Magic" at bounding box center [144, 543] width 78 height 20
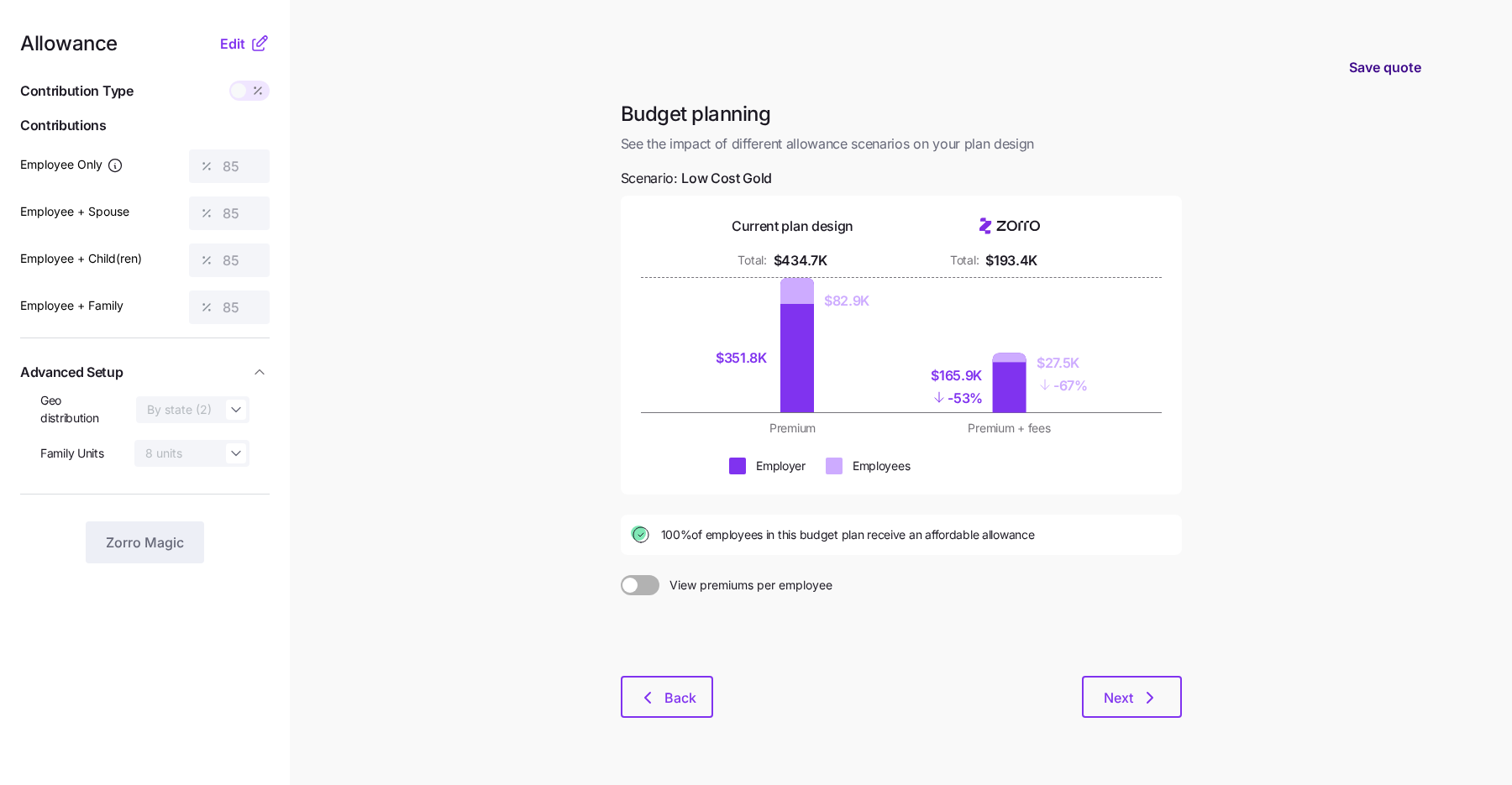
click at [1375, 71] on span "Save quote" at bounding box center [1385, 67] width 72 height 20
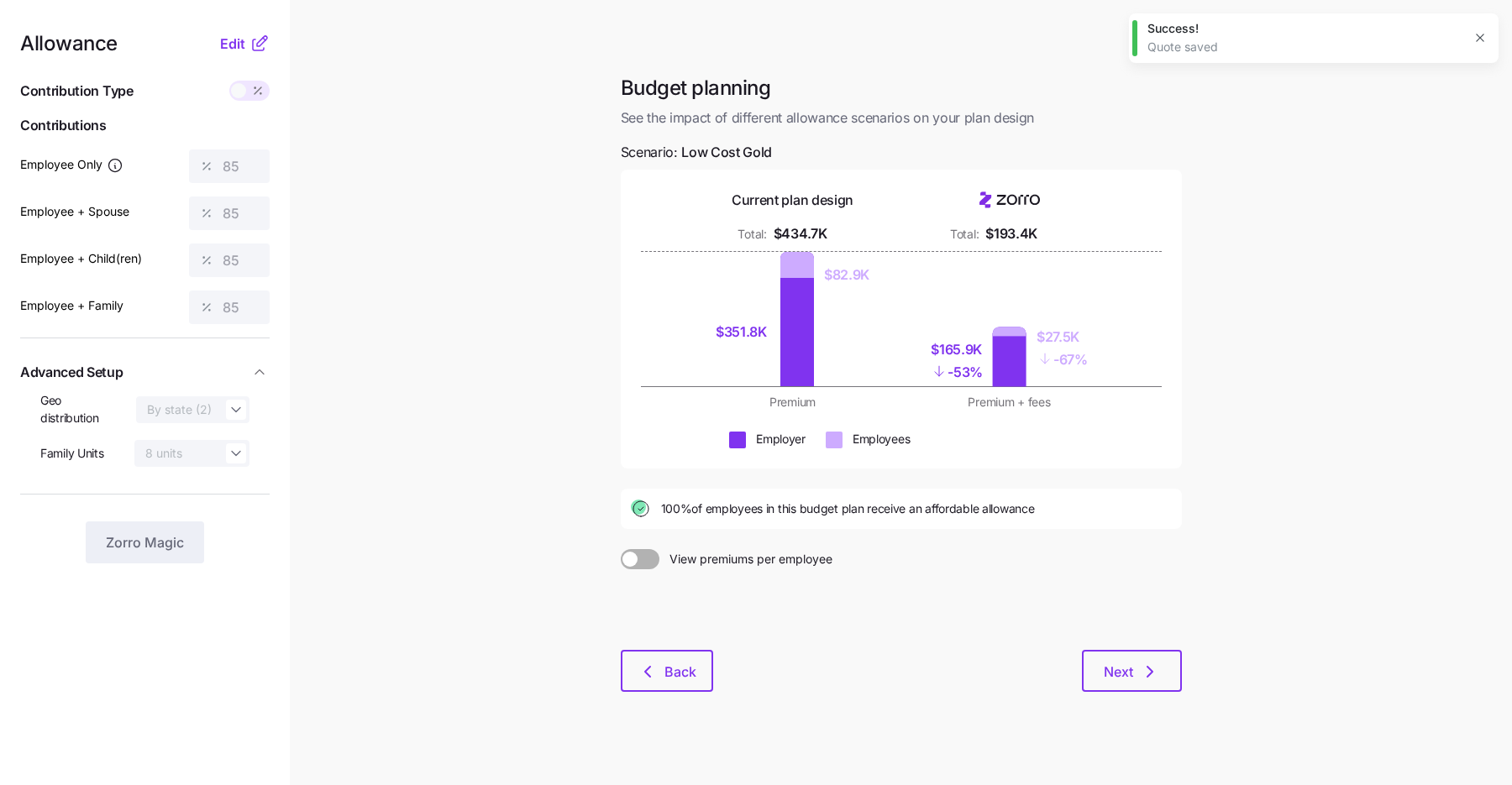
click at [1480, 35] on icon "button" at bounding box center [1480, 37] width 14 height 14
